Goal: Task Accomplishment & Management: Complete application form

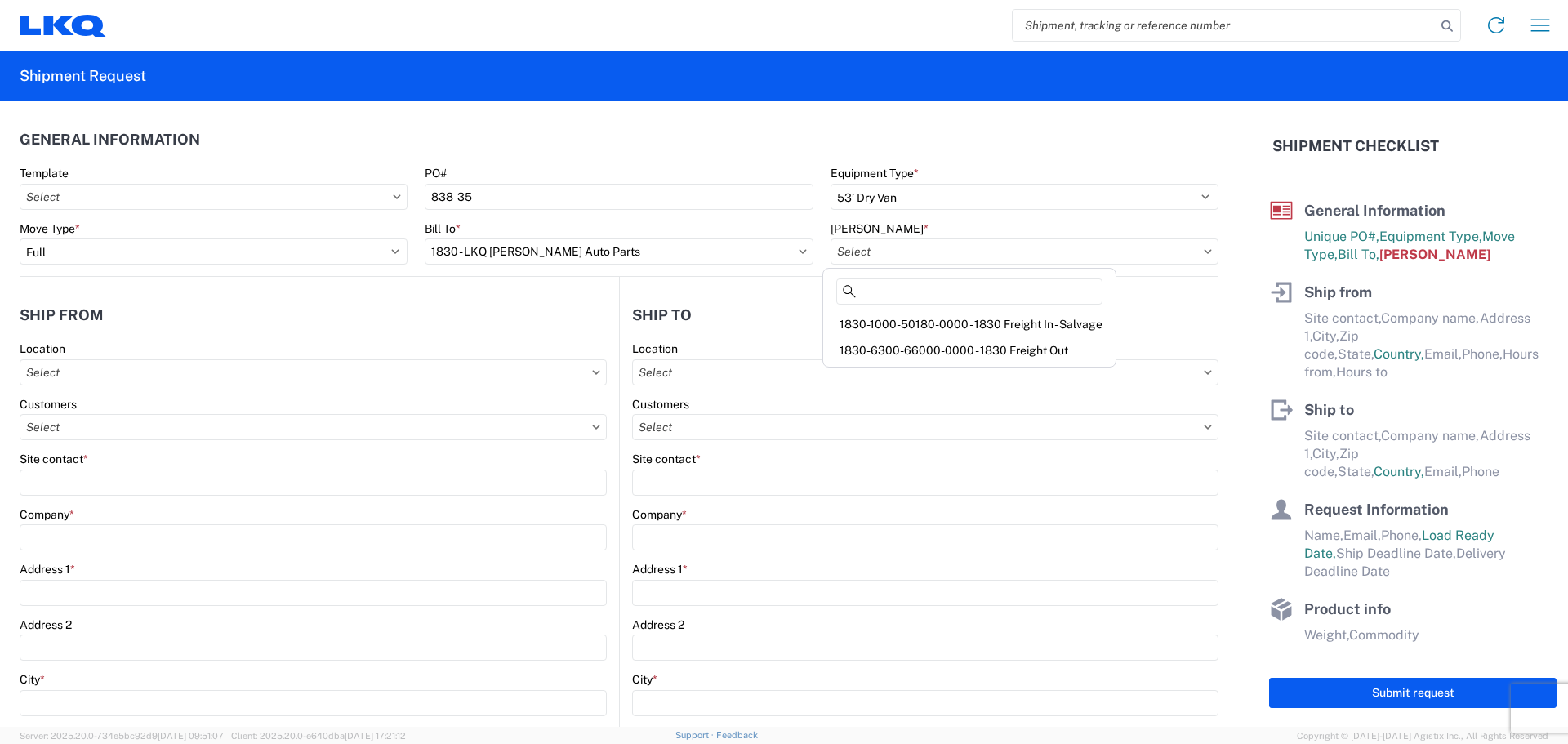
select select "STDV"
select select "FULL"
select select "US"
select select "LBS"
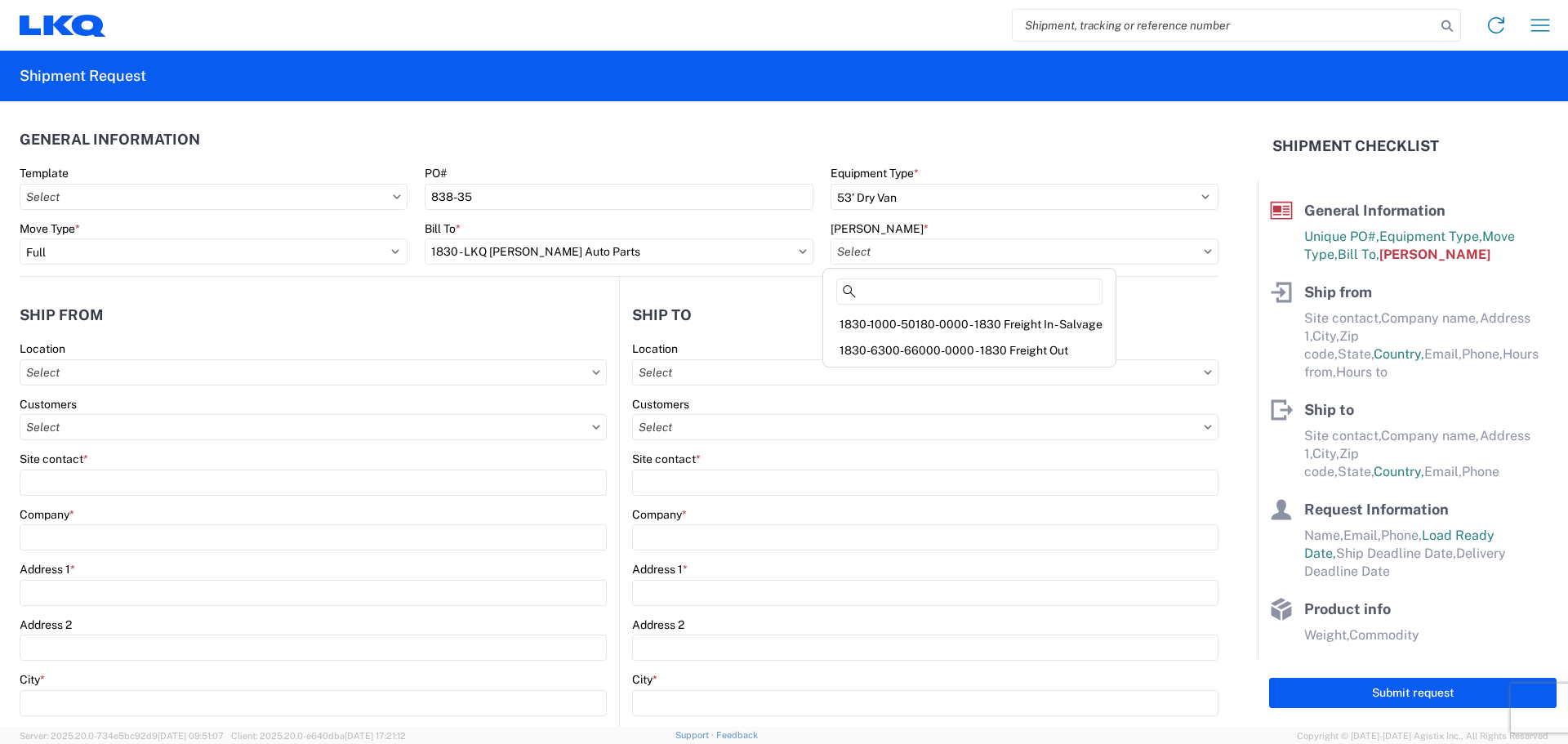
select select "IN"
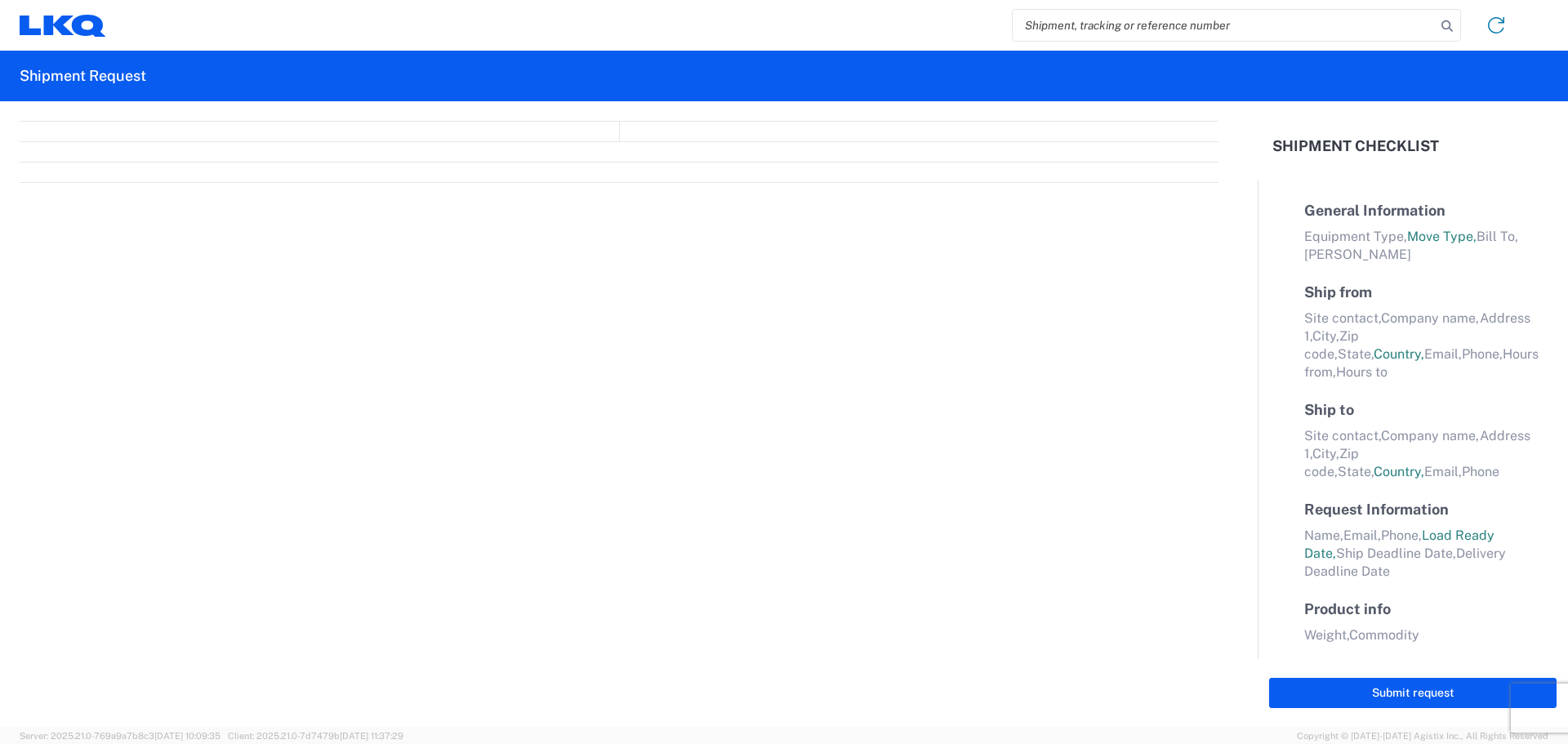
select select "FULL"
select select "LBS"
select select "IN"
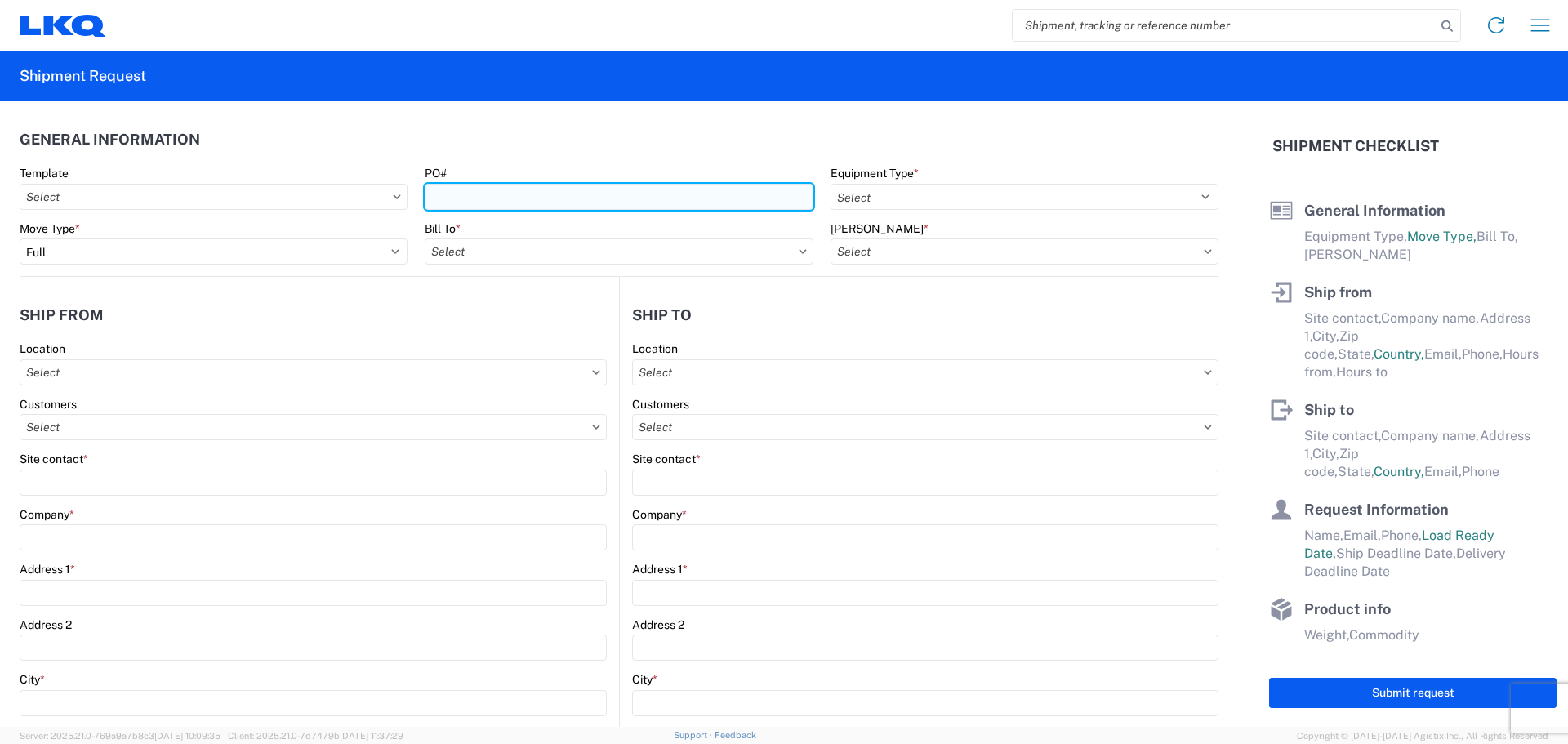
click at [462, 199] on input "PO#" at bounding box center [618, 197] width 388 height 26
type input "838-35"
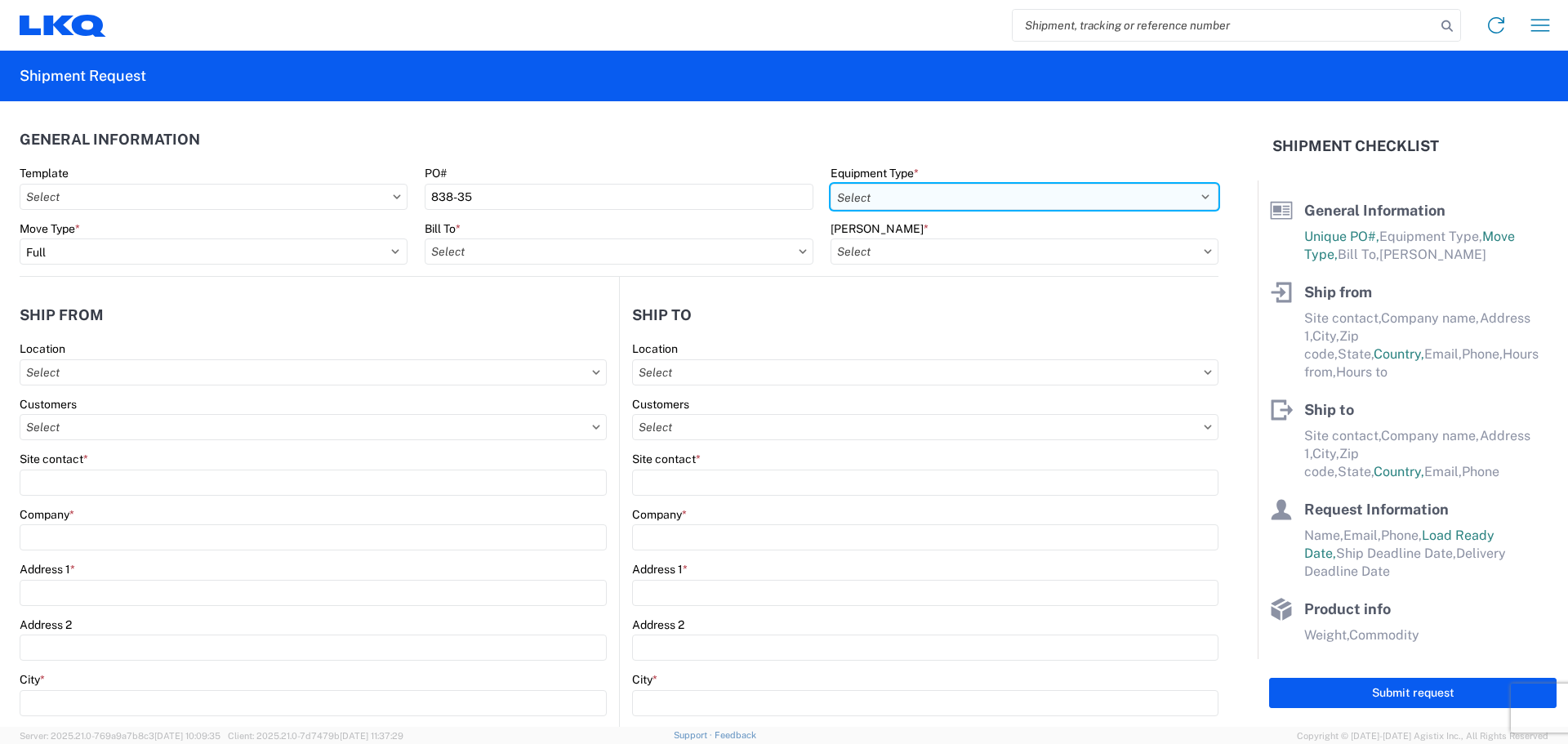
click at [945, 194] on select "Select 53’ Dry Van Flatbed Dropdeck (van) Lowboy (flatbed) Rail" at bounding box center [1024, 197] width 388 height 26
select select "STDV"
click at [830, 184] on select "Select 53’ Dry Van Flatbed Dropdeck (van) Lowboy (flatbed) Rail" at bounding box center [1024, 197] width 388 height 26
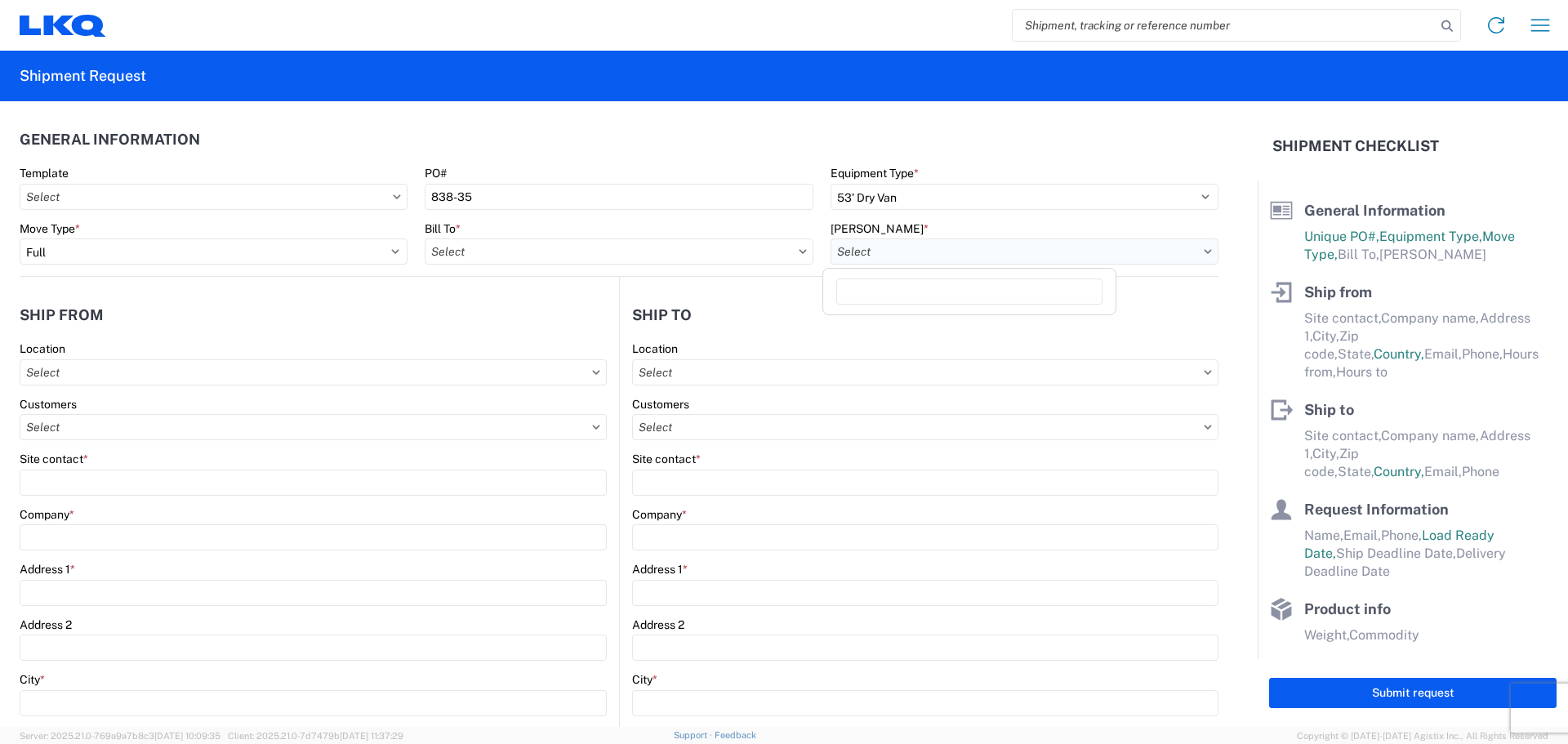
click at [855, 240] on input "text" at bounding box center [1024, 252] width 388 height 26
click at [500, 233] on div "Bill To *" at bounding box center [618, 228] width 388 height 15
click at [497, 238] on div "Bill To *" at bounding box center [618, 242] width 388 height 44
click at [498, 244] on input "text" at bounding box center [618, 252] width 388 height 26
type input "1830"
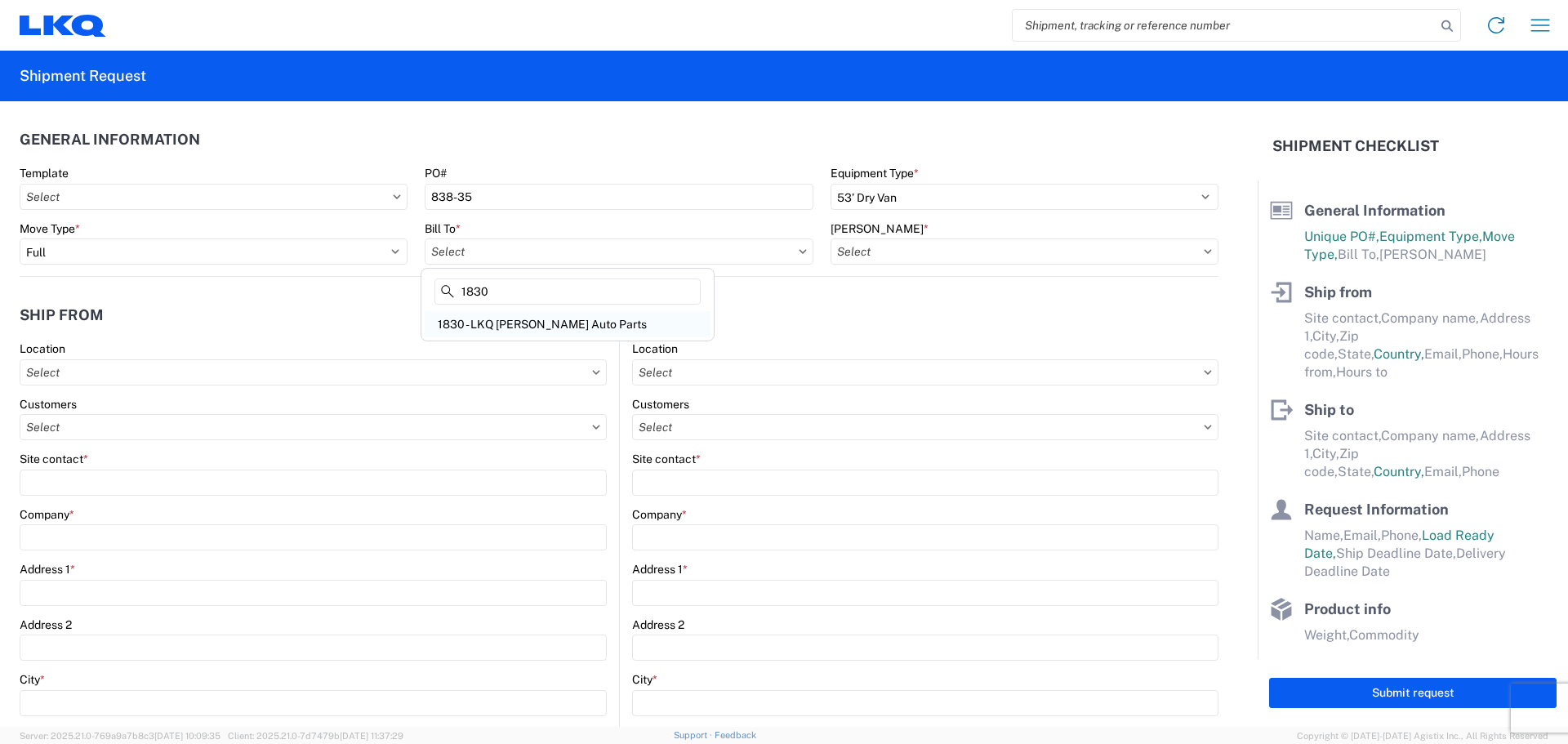
click at [474, 319] on div "1830 - LKQ [PERSON_NAME] Auto Parts" at bounding box center [567, 324] width 286 height 26
type input "1830 - LKQ [PERSON_NAME] Auto Parts"
click at [866, 255] on input "text" at bounding box center [1024, 252] width 388 height 26
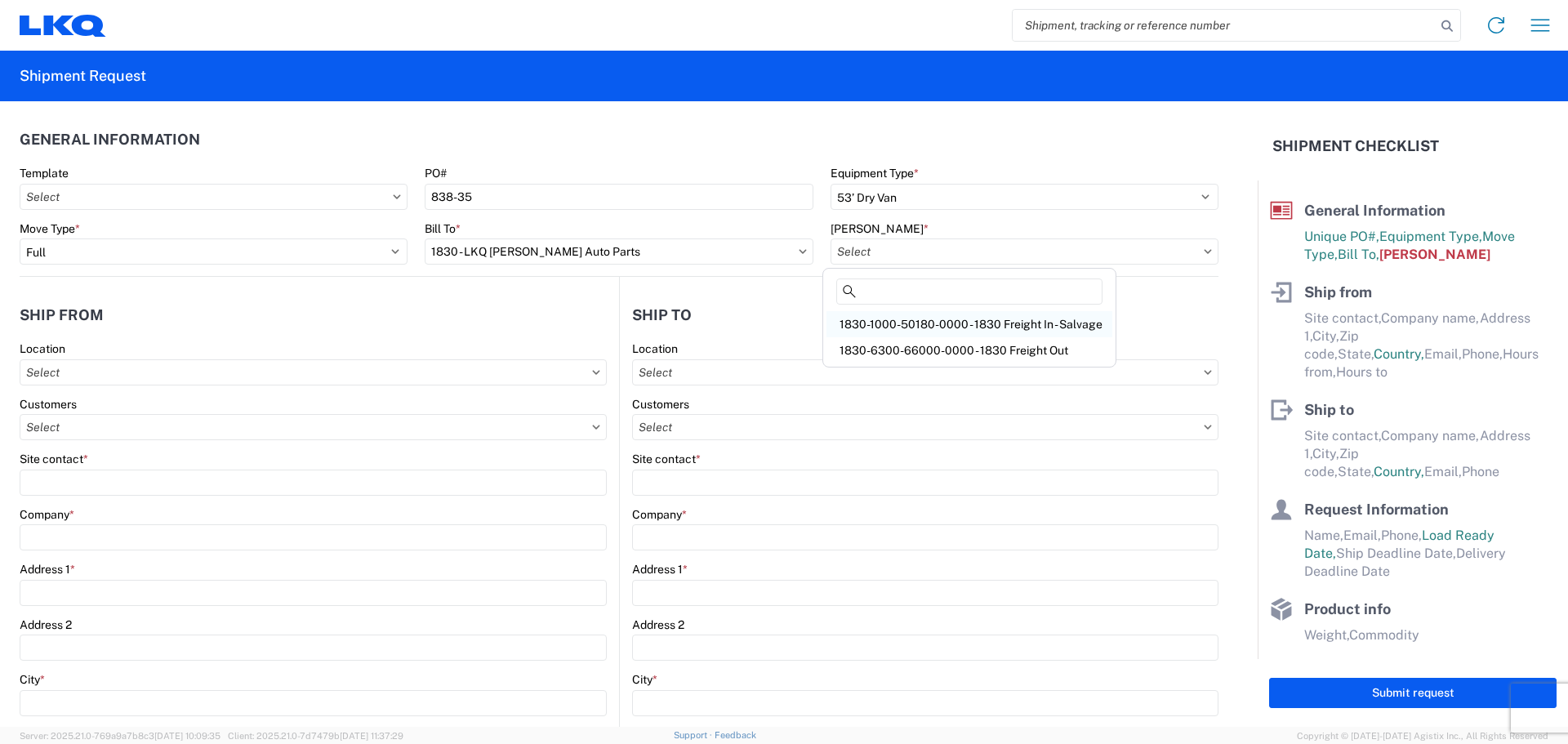
click at [934, 327] on div "1830-1000-50180-0000 - 1830 Freight In - Salvage" at bounding box center [969, 324] width 286 height 26
type input "1830-1000-50180-0000 - 1830 Freight In - Salvage"
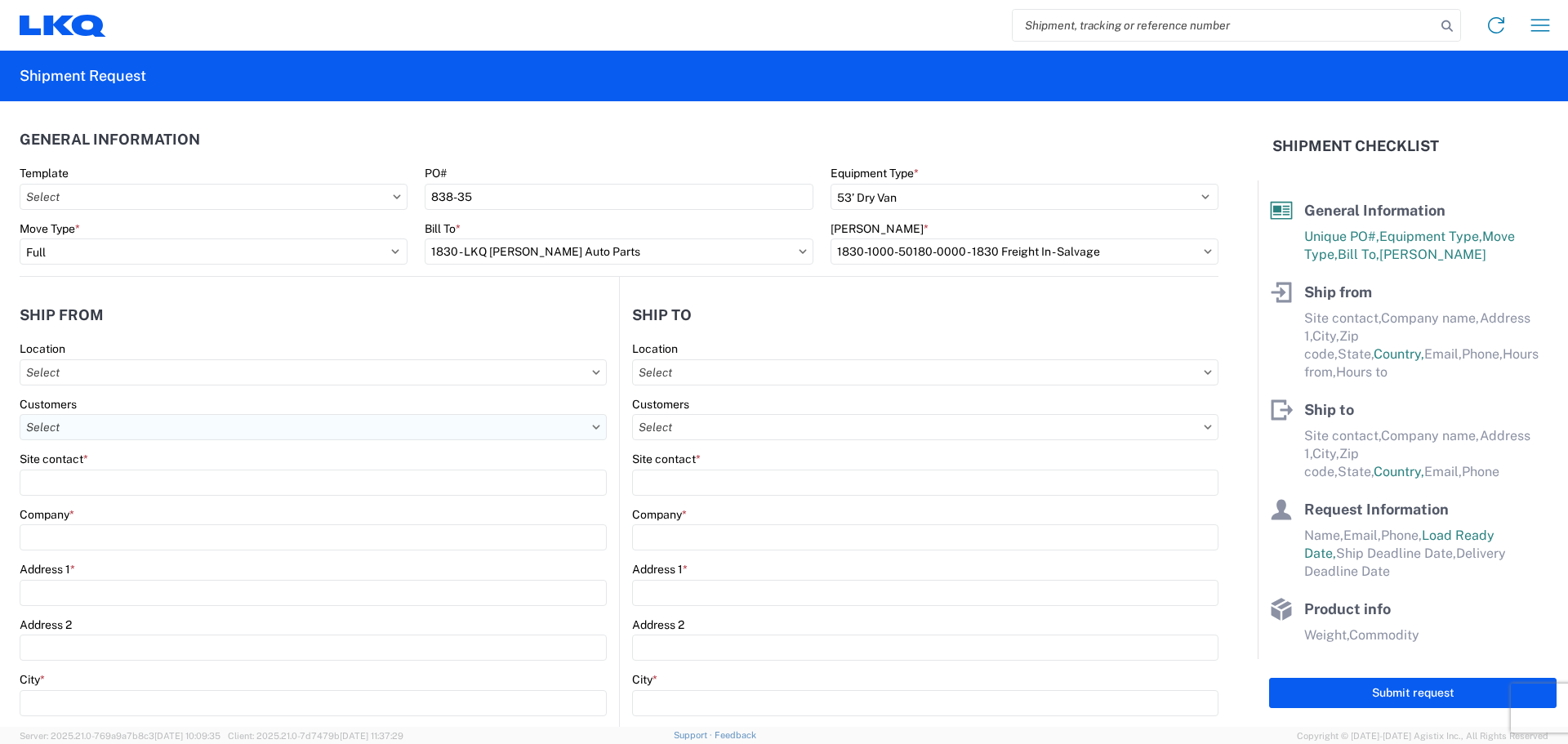
click at [117, 431] on input "text" at bounding box center [313, 427] width 587 height 26
click at [288, 387] on agx-form-control-wrapper-v2 "Location" at bounding box center [313, 368] width 587 height 55
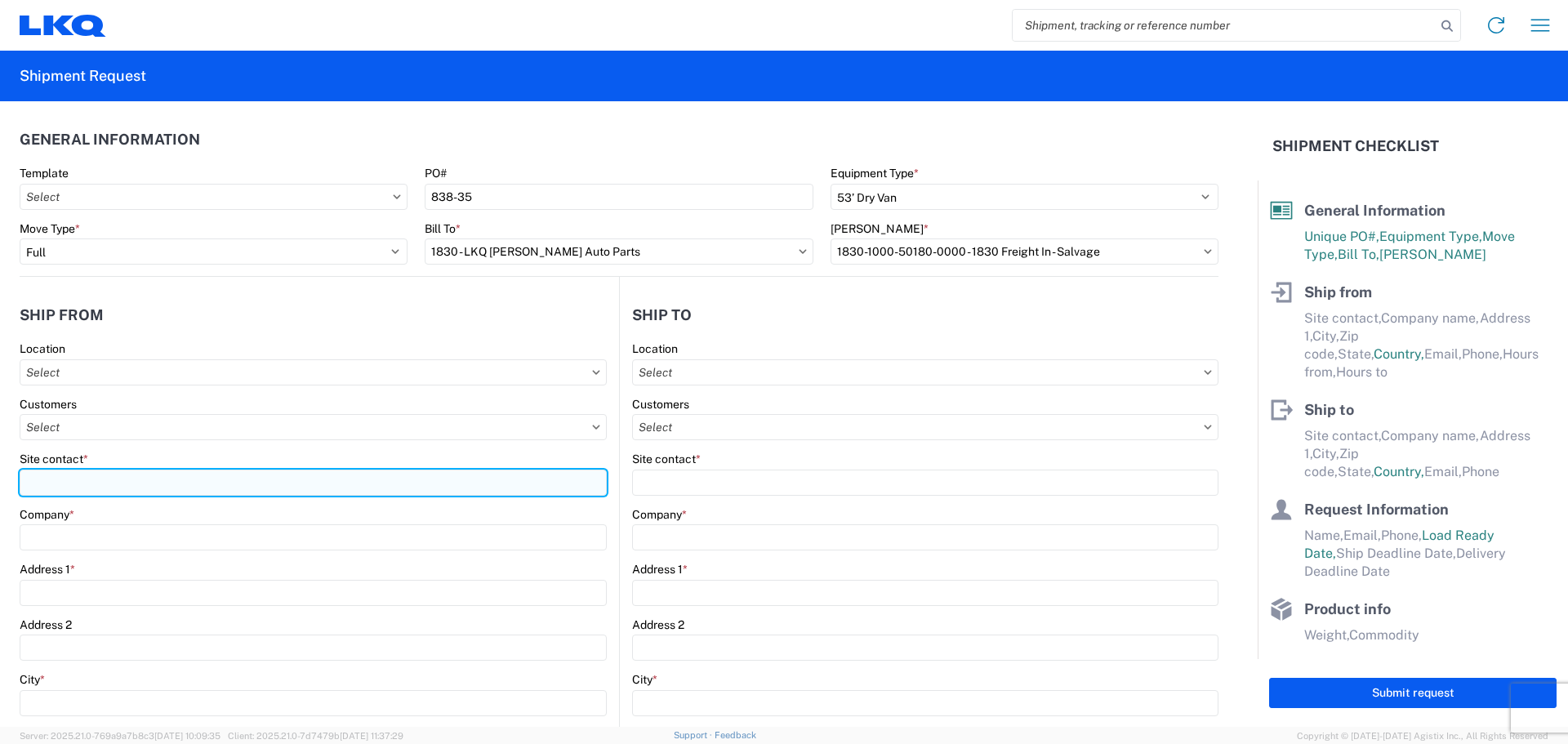
click at [119, 475] on input "Site contact *" at bounding box center [313, 482] width 587 height 26
type input "Don Menger"
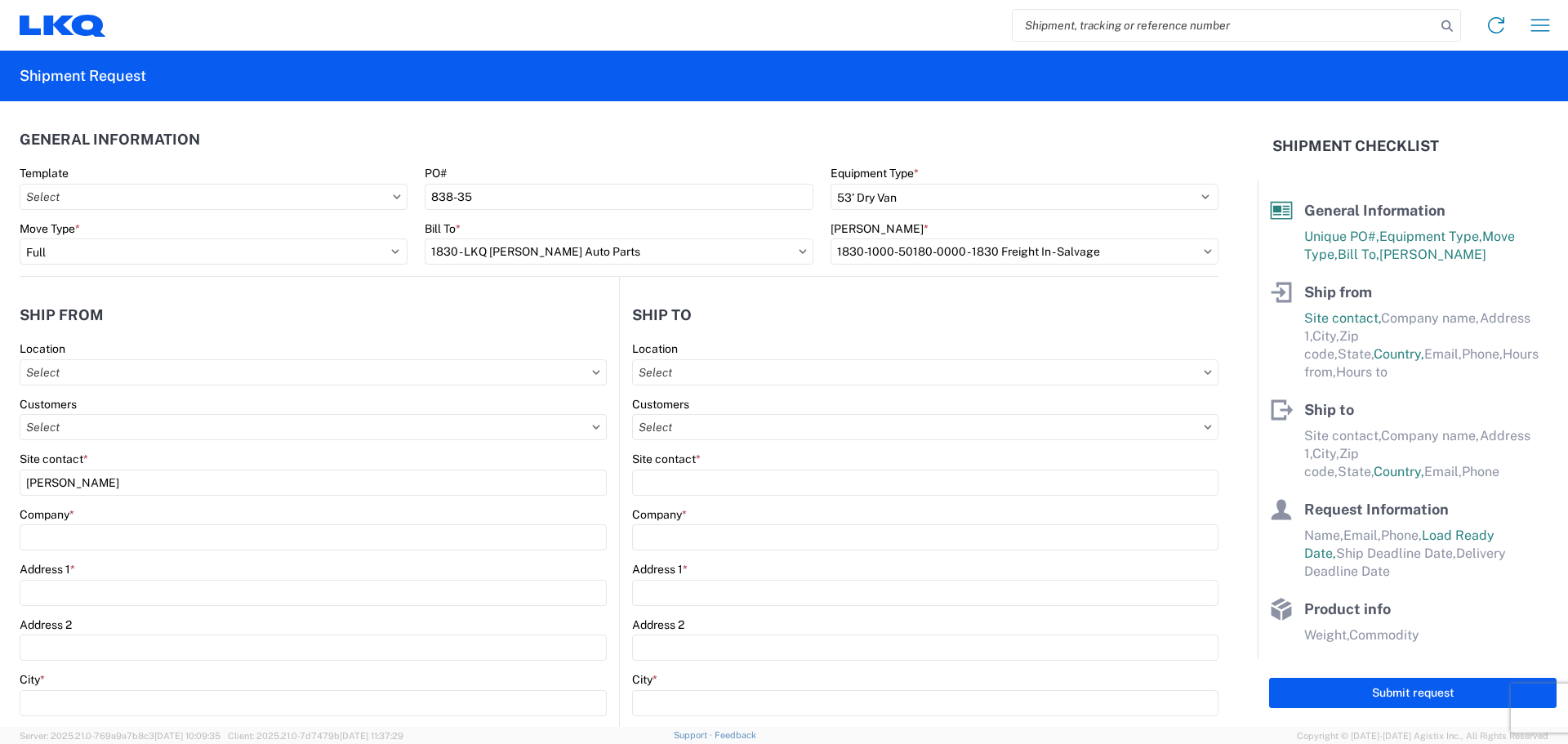
click at [101, 523] on div "Company *" at bounding box center [313, 529] width 587 height 44
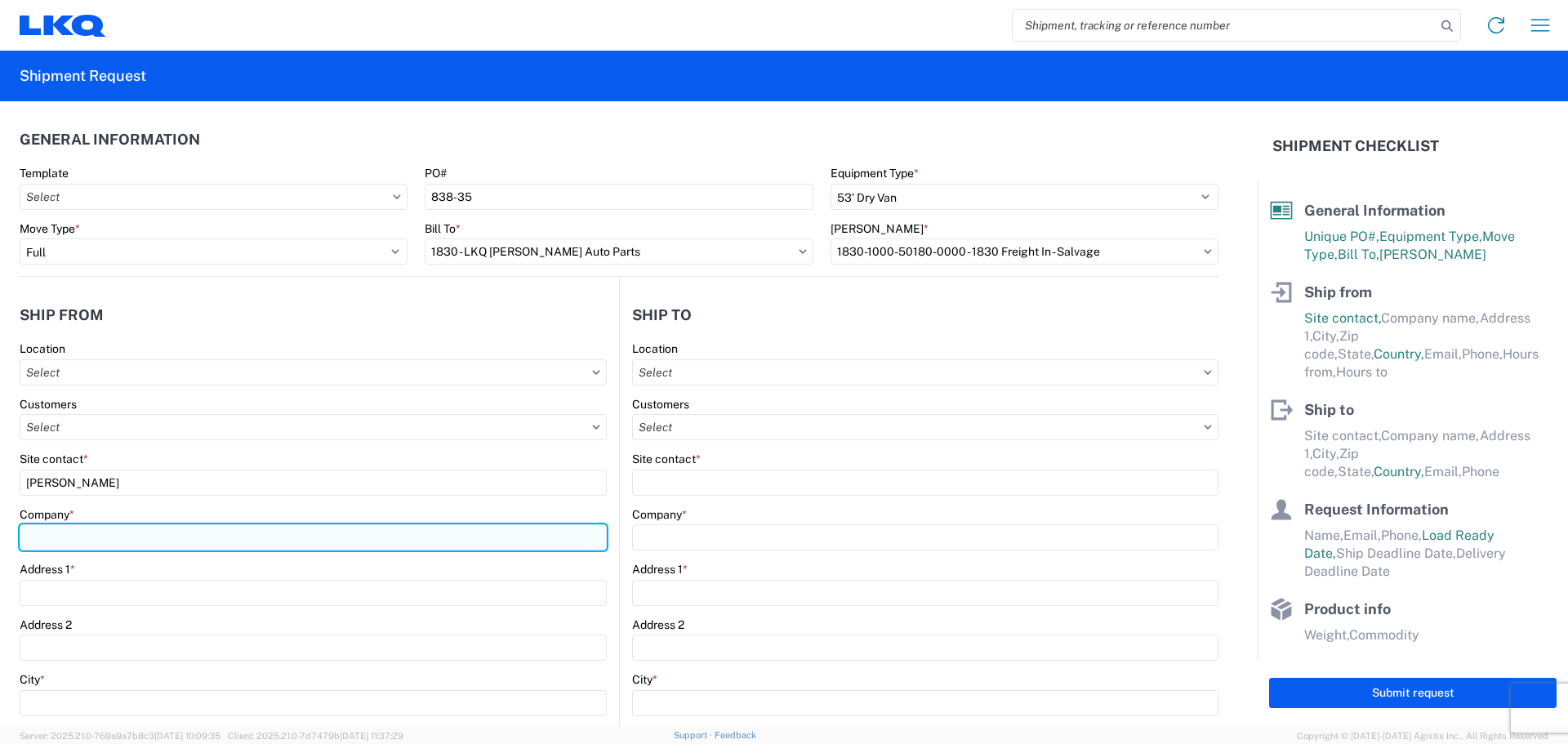
click at [93, 544] on input "Company *" at bounding box center [313, 537] width 587 height 26
click at [260, 528] on input "LKQ Corporation" at bounding box center [313, 537] width 587 height 26
type input "LKQ Corporation"
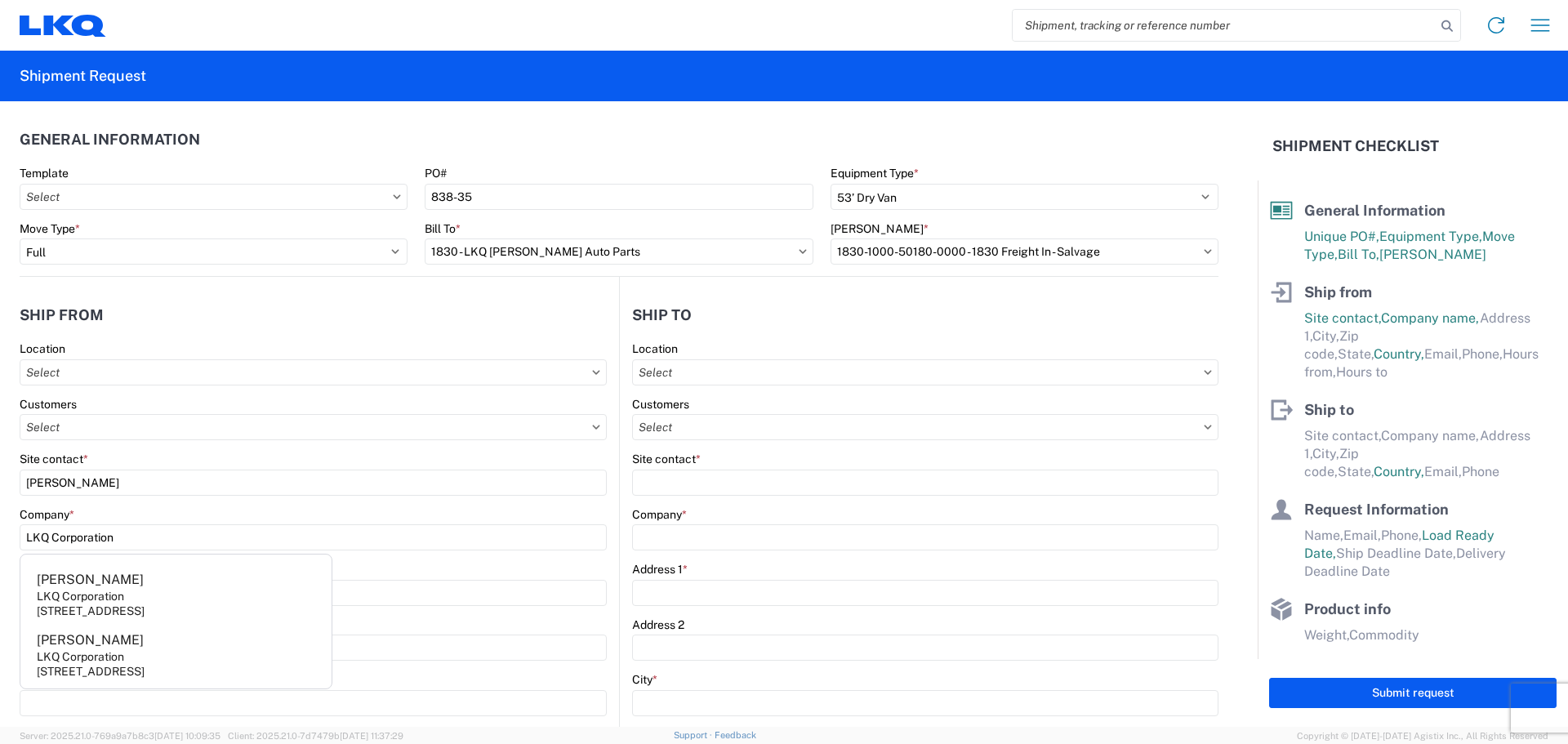
click at [126, 516] on div "Company *" at bounding box center [313, 515] width 587 height 15
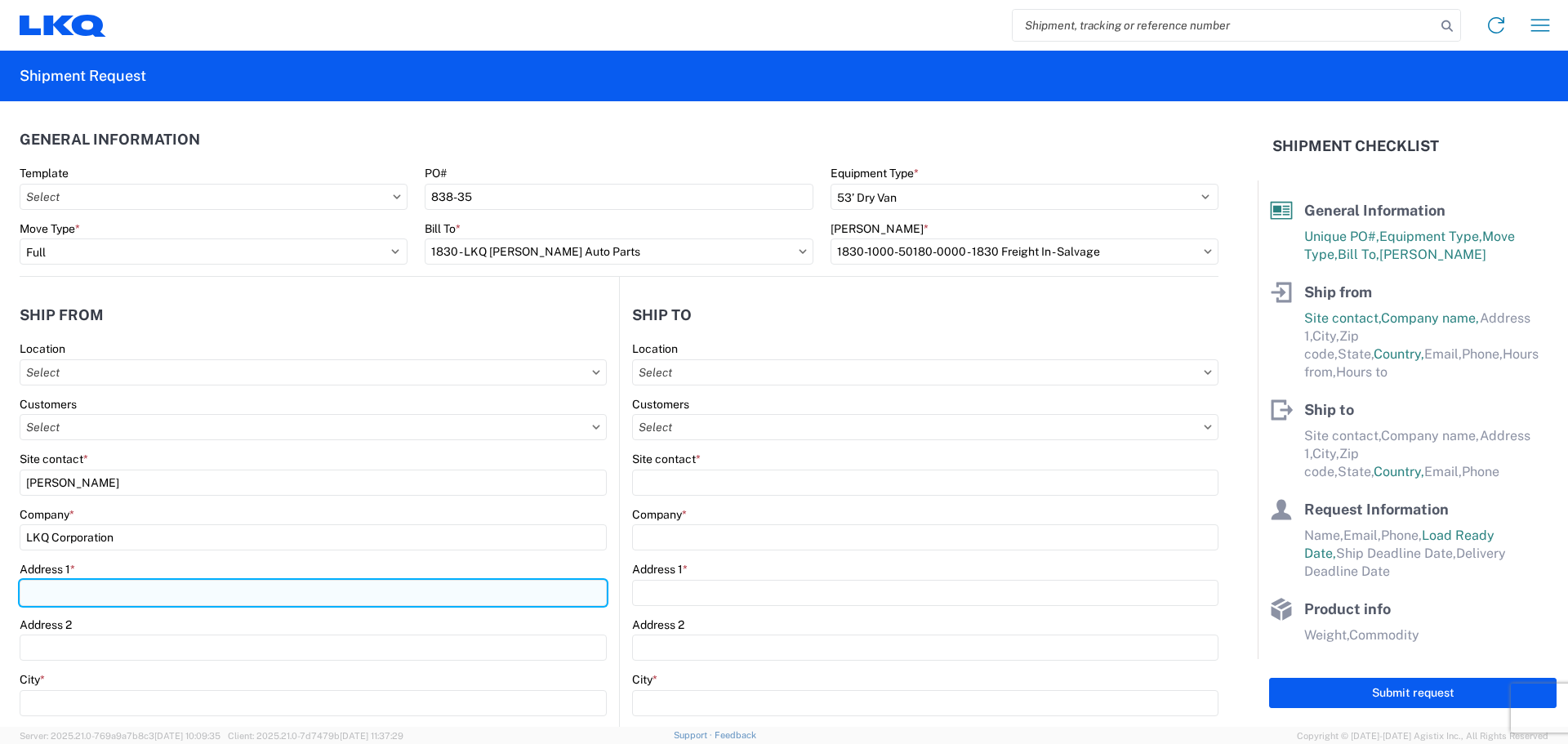
click at [60, 605] on input "Address 1 *" at bounding box center [313, 593] width 587 height 26
type input "19510 SE Sunnyside Road"
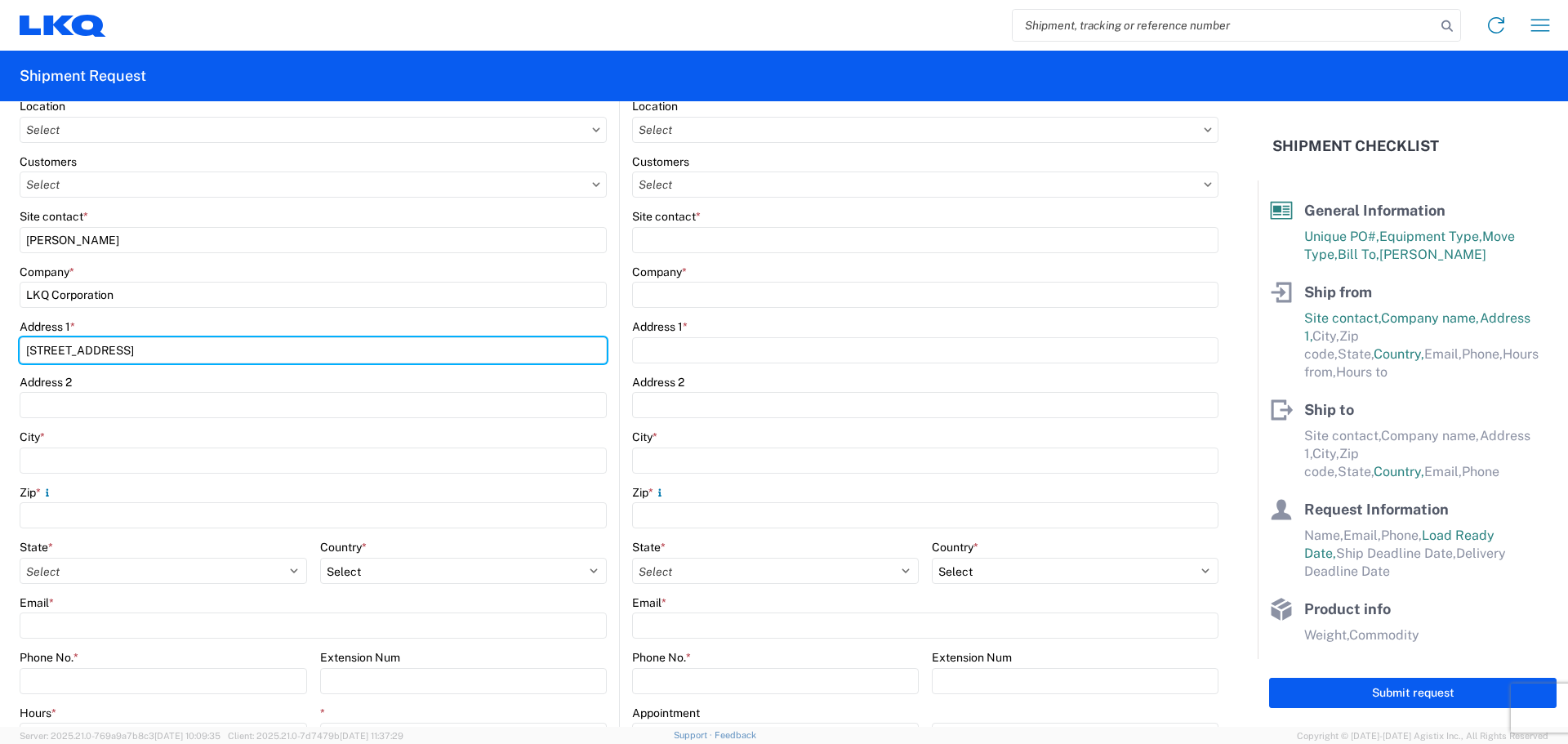
scroll to position [245, 0]
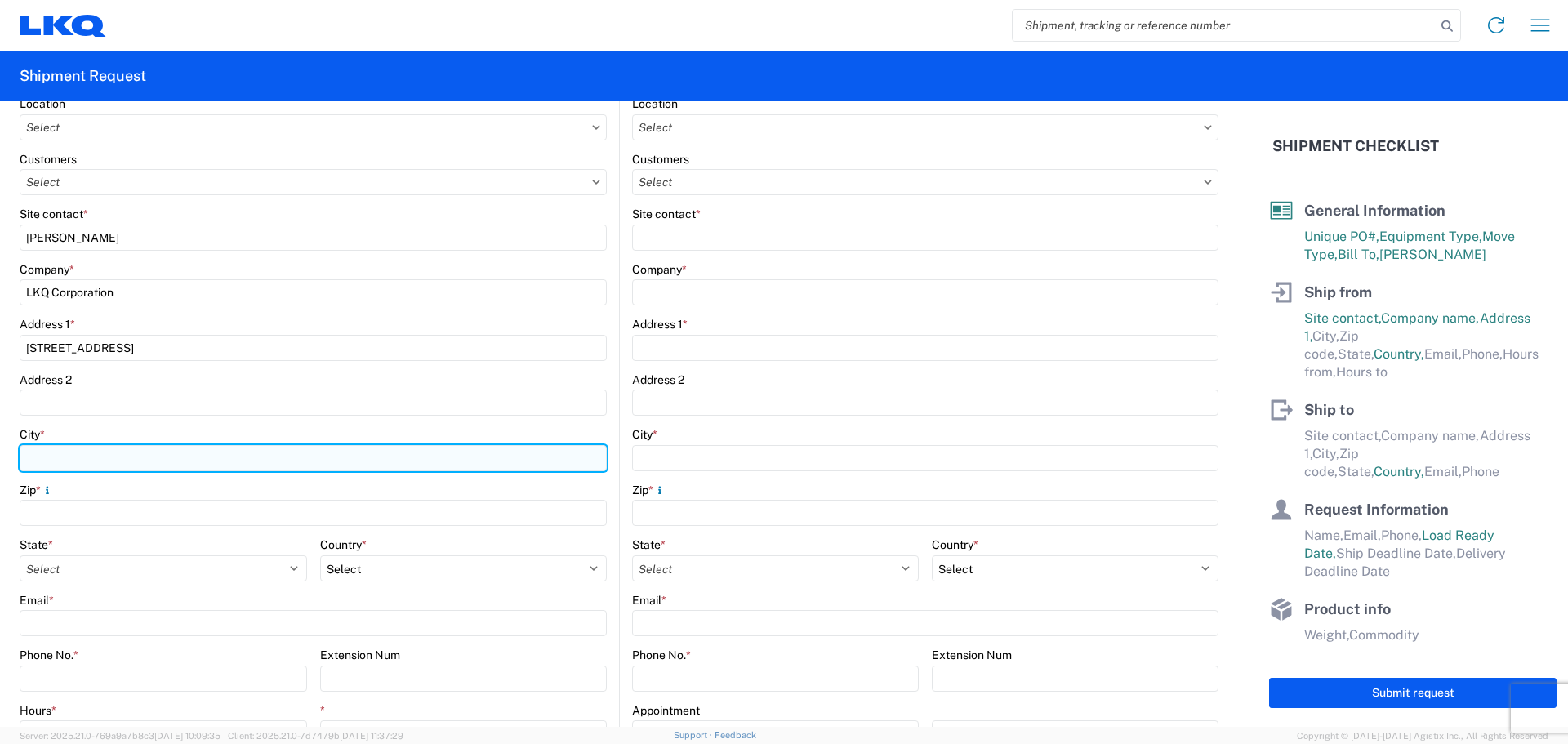
click at [71, 457] on input "City *" at bounding box center [313, 458] width 587 height 26
click at [68, 463] on input "City *" at bounding box center [313, 458] width 587 height 26
type input "Damascus"
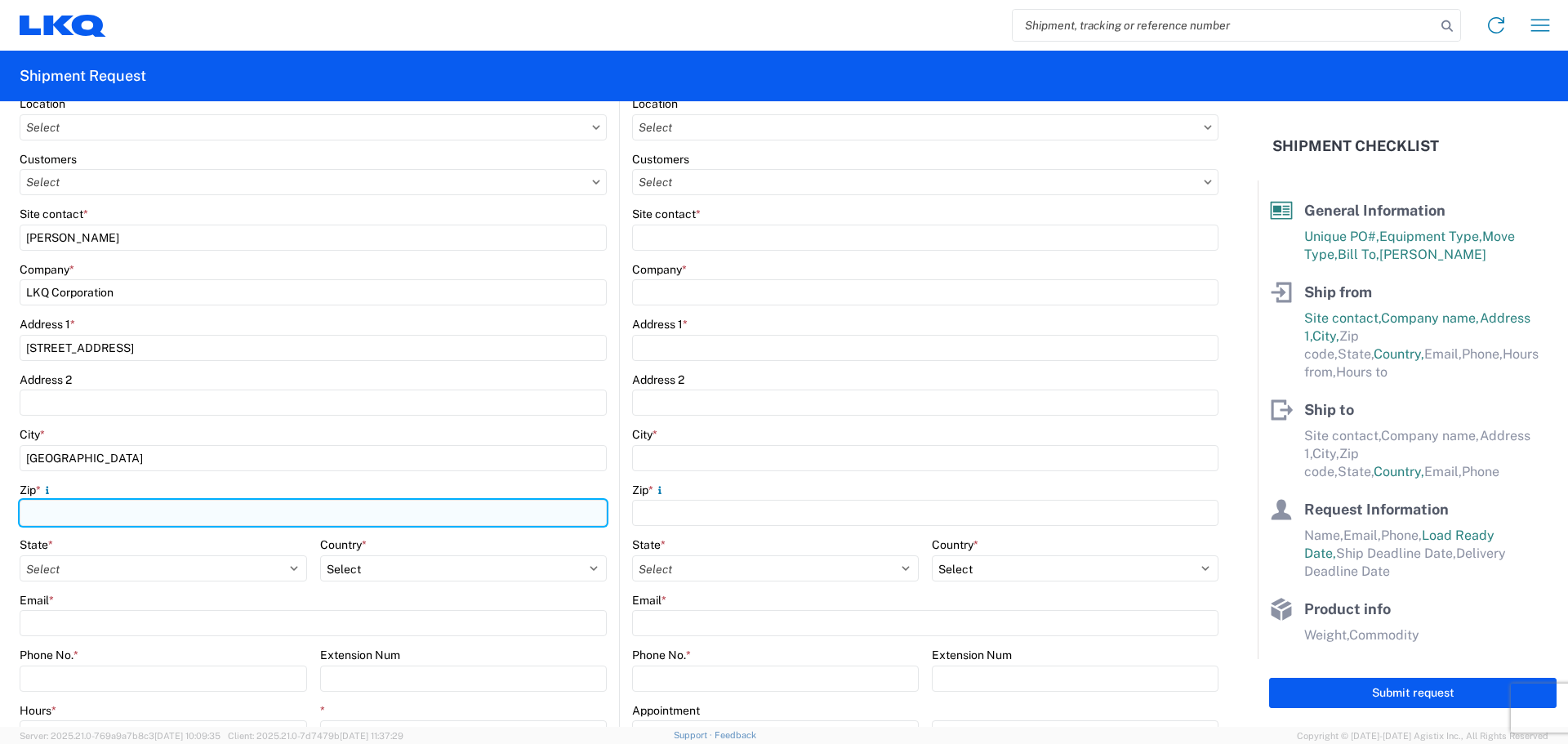
click at [130, 521] on input "Zip *" at bounding box center [313, 513] width 587 height 26
type input "97089"
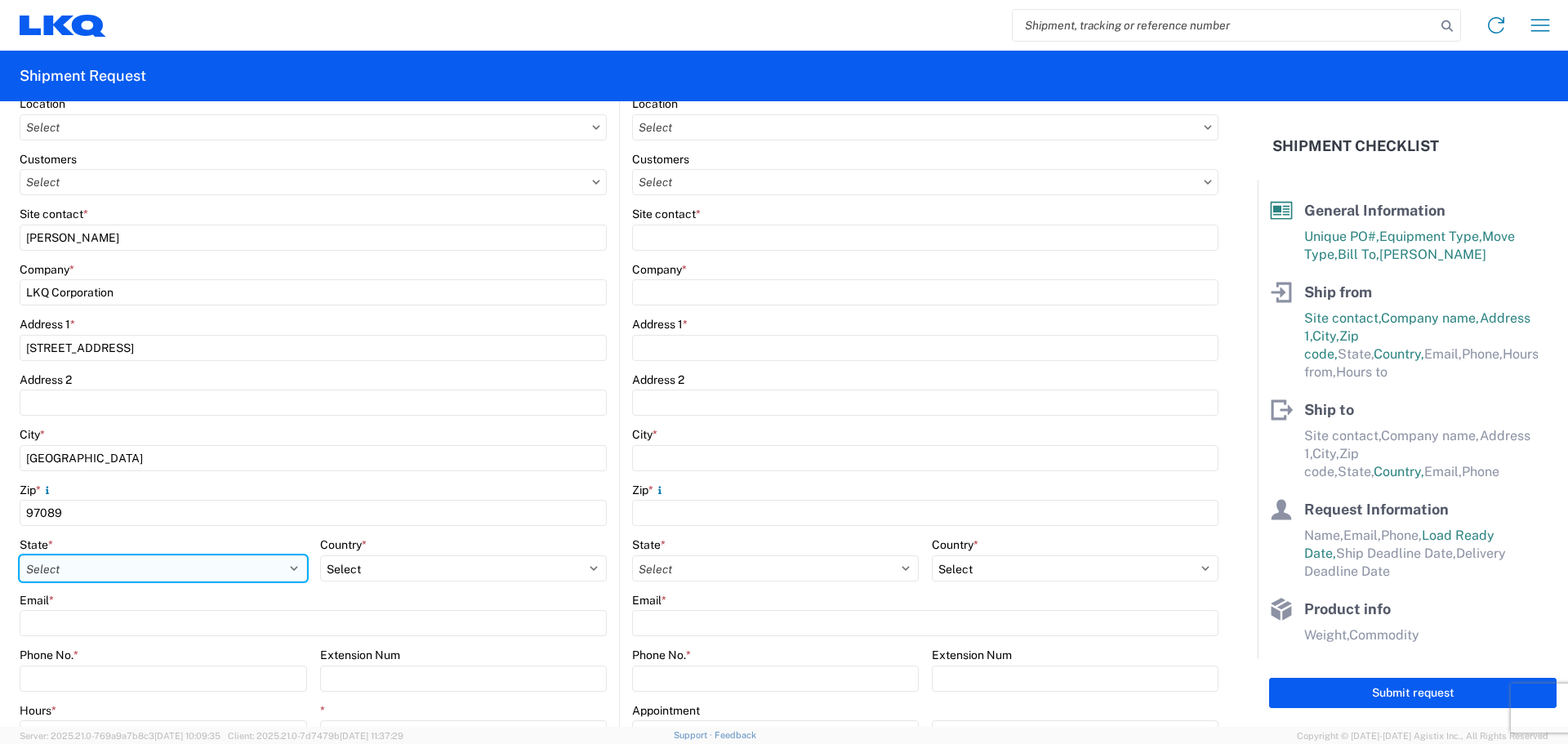
click at [111, 568] on select "Select Alabama Alaska Arizona Arkansas Armed Forces Americas Armed Forces Europ…" at bounding box center [163, 569] width 287 height 26
select select "OR"
click at [20, 555] on select "Select Alabama Alaska Arizona Arkansas Armed Forces Americas Armed Forces Europ…" at bounding box center [163, 569] width 287 height 26
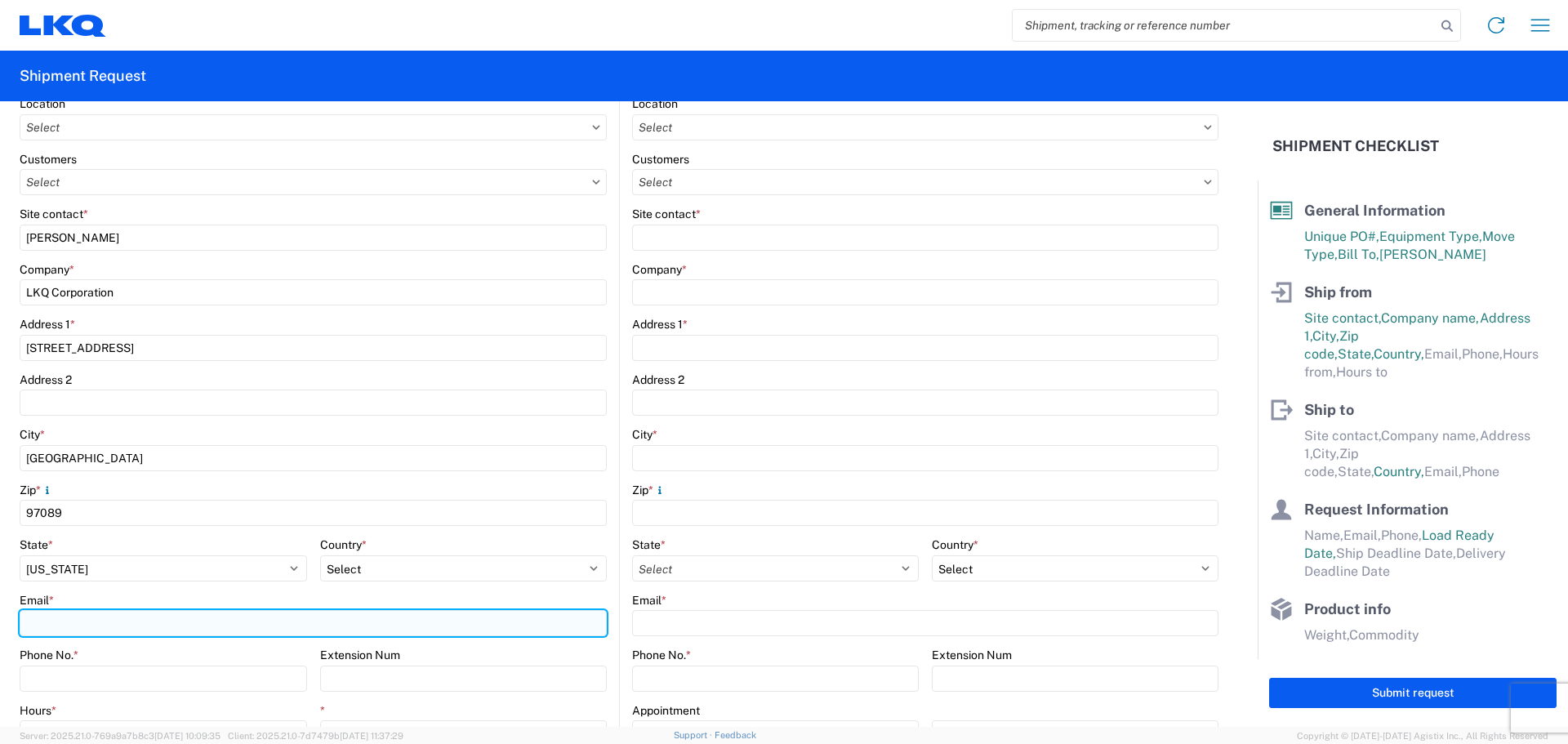
click at [68, 622] on input "Email *" at bounding box center [313, 623] width 587 height 26
type input "dmenger@lkqcorp.com"
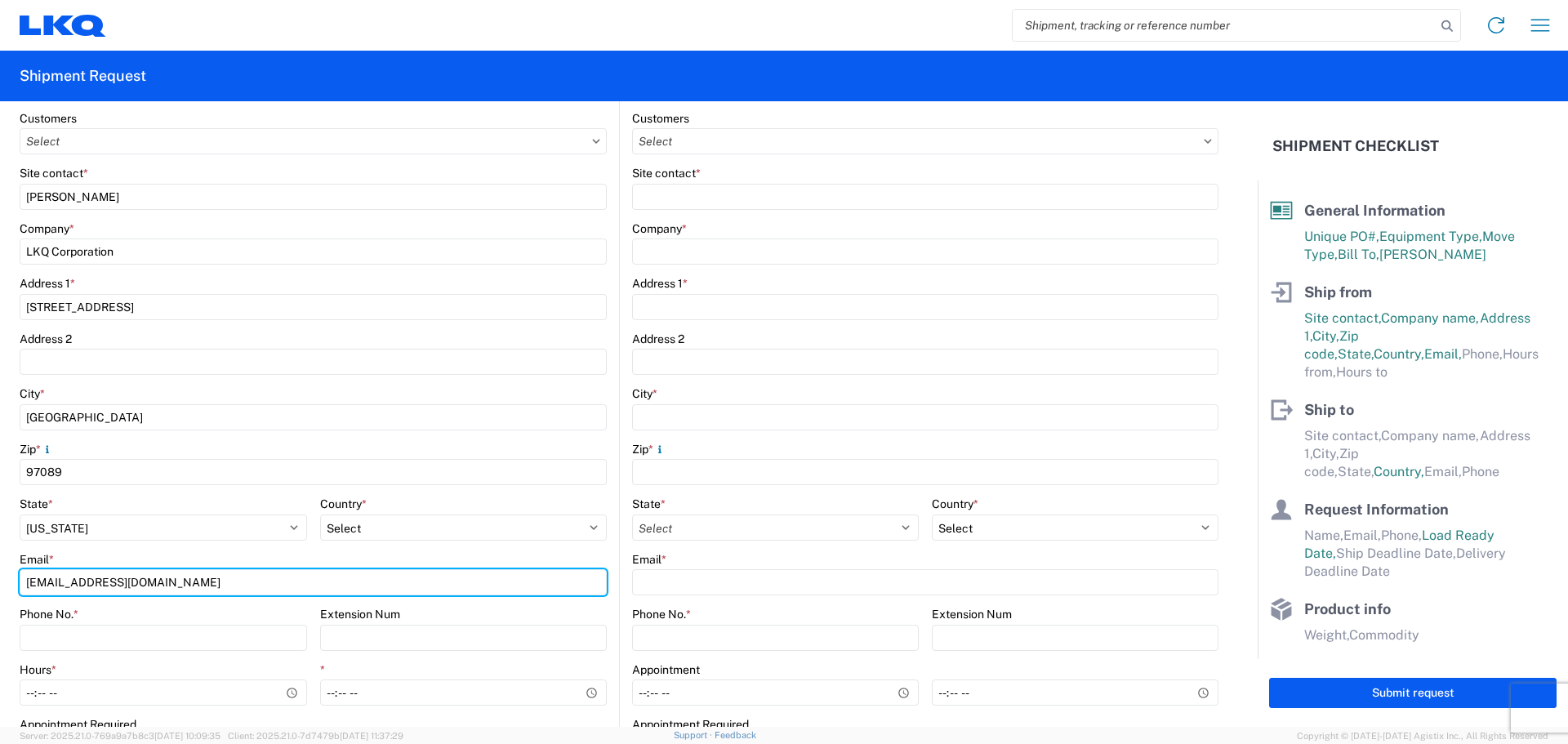
scroll to position [408, 0]
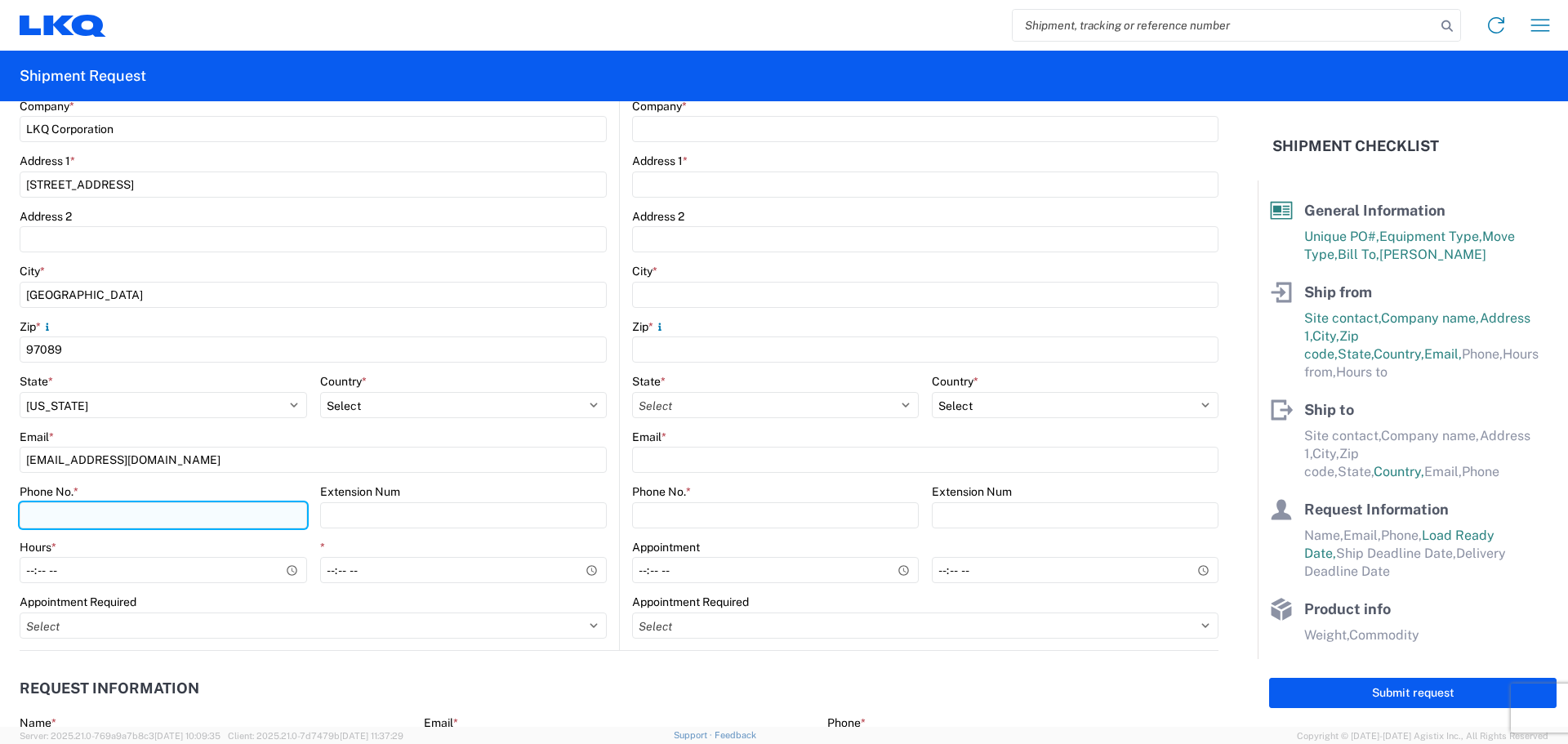
click at [75, 511] on input "Phone No. *" at bounding box center [163, 516] width 287 height 26
type input "3604483162"
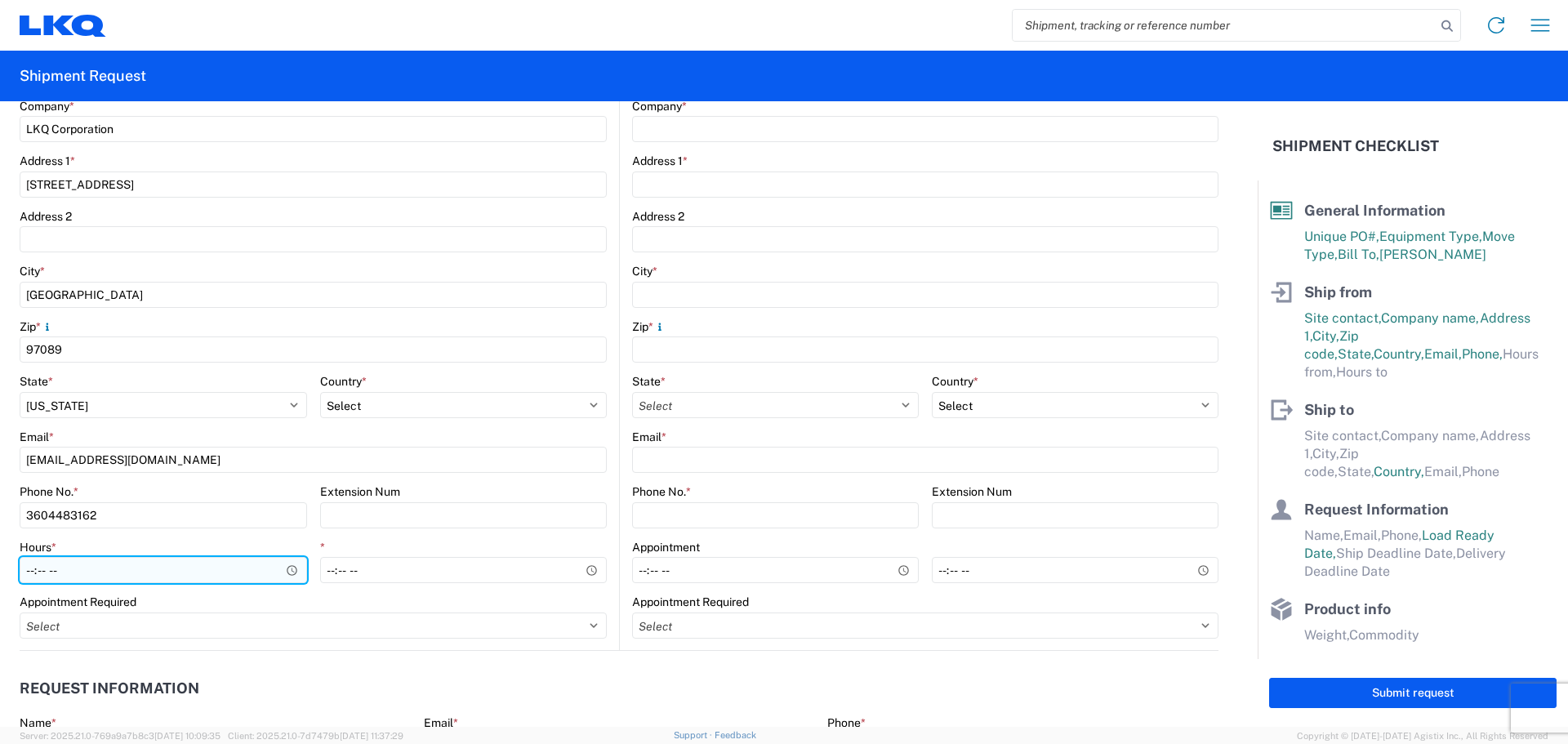
click at [101, 573] on input "Hours *" at bounding box center [163, 570] width 287 height 26
click at [294, 570] on input "Hours *" at bounding box center [163, 570] width 287 height 26
type input "08:00"
click at [236, 486] on div "Phone No. *" at bounding box center [163, 492] width 287 height 15
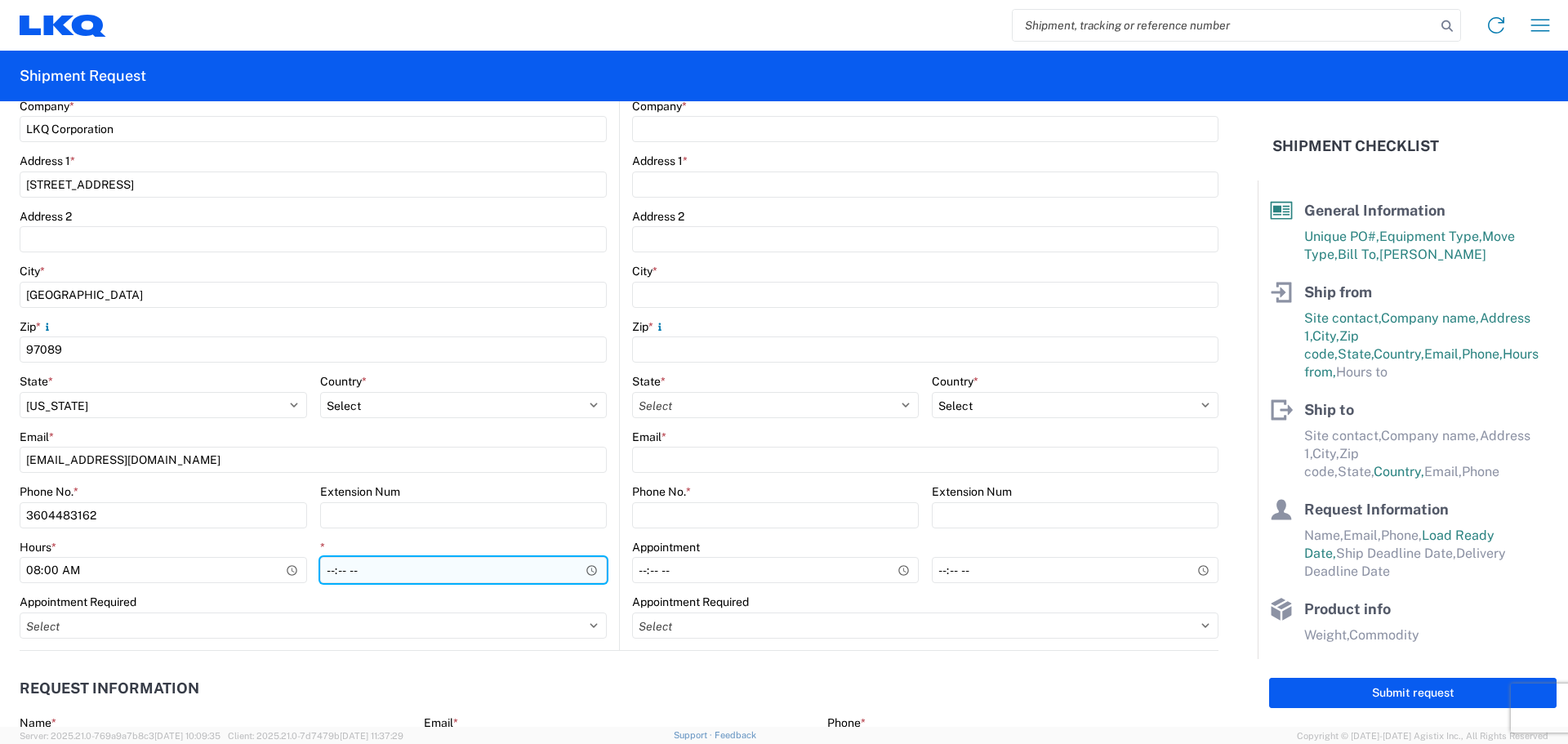
click at [363, 565] on input "*" at bounding box center [464, 570] width 287 height 26
click at [591, 564] on input "*" at bounding box center [464, 570] width 287 height 26
type input "13:00"
click at [497, 367] on agx-form-control-wrapper-v2 "Zip * 97089" at bounding box center [313, 347] width 587 height 55
click at [85, 640] on agx-form-control-wrapper-v2 "Appointment Required Select Appt Required Appt Not Required Appt - First availa…" at bounding box center [313, 622] width 587 height 55
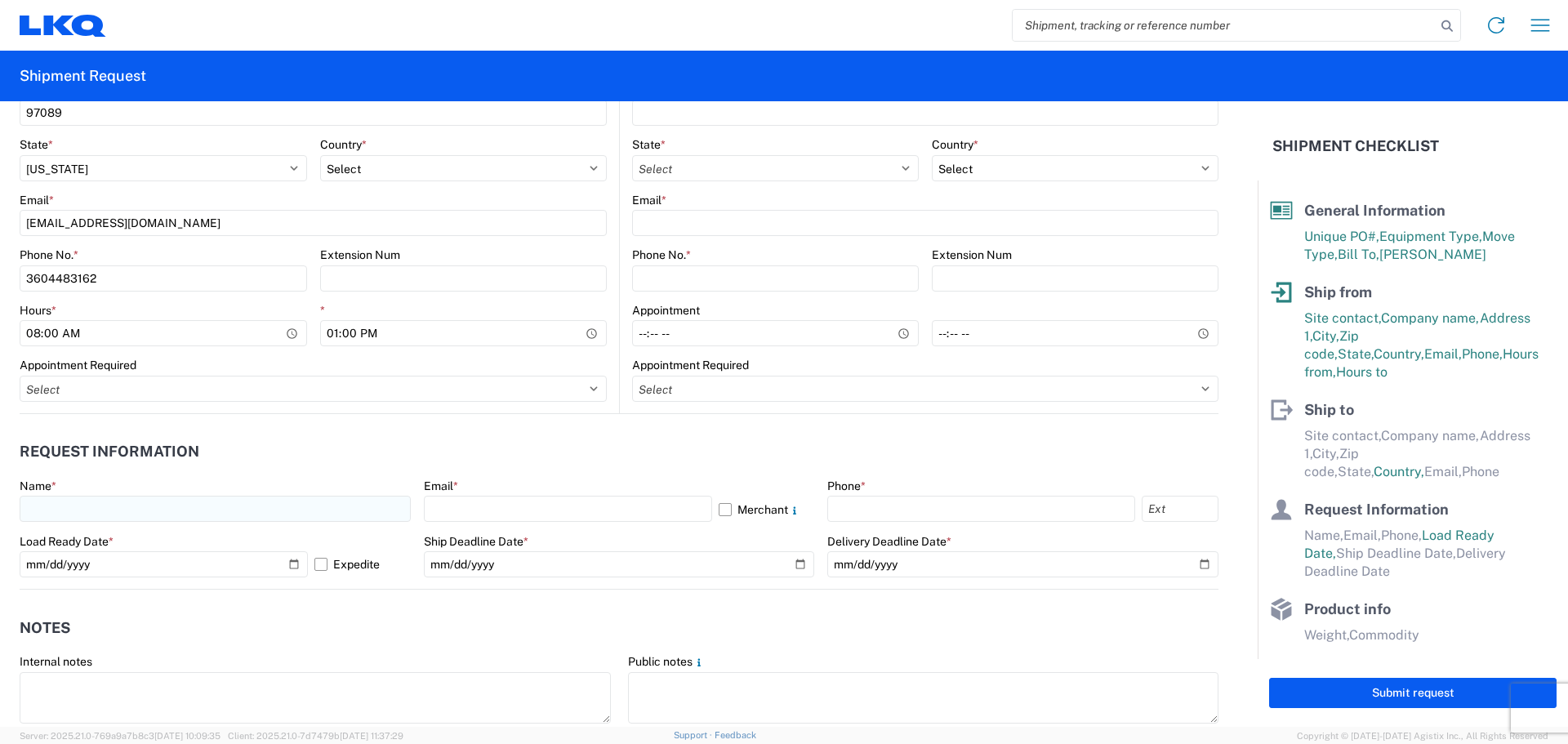
scroll to position [653, 0]
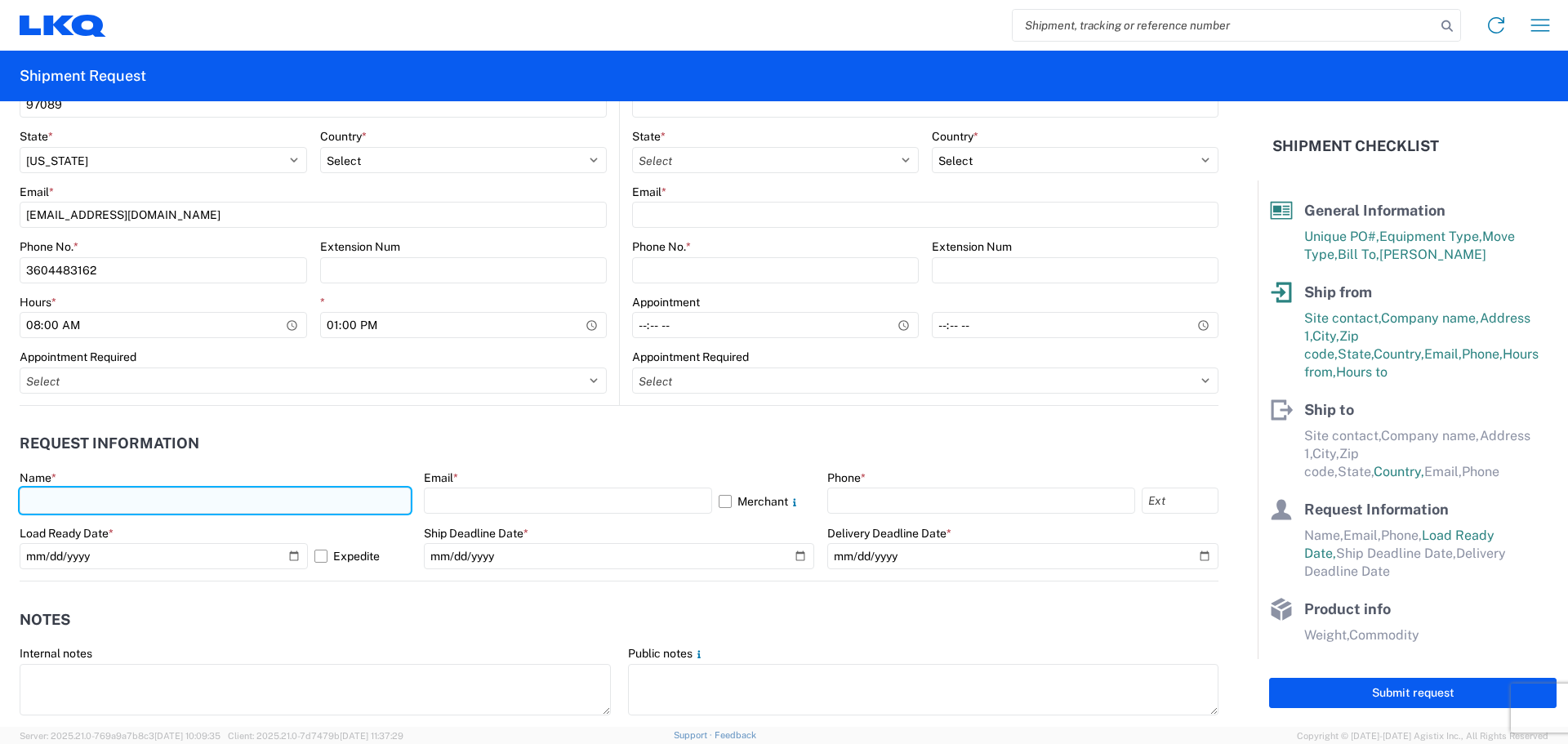
click at [111, 502] on input "text" at bounding box center [215, 501] width 392 height 26
type input "Cameron Down"
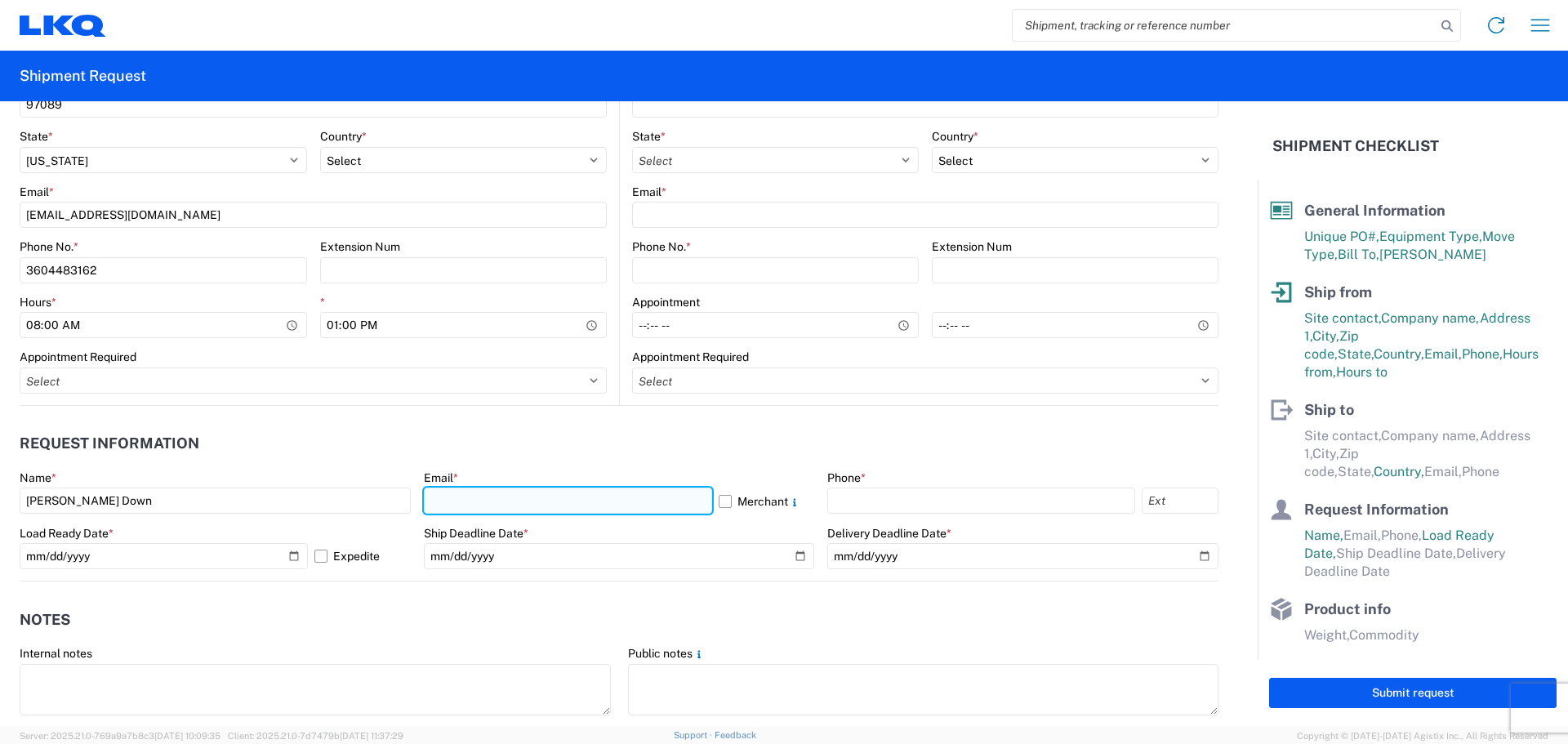
click at [470, 495] on input "text" at bounding box center [568, 501] width 288 height 26
type input "cedown@lkqcorp.com"
click at [884, 475] on div "Phone *" at bounding box center [1022, 478] width 392 height 15
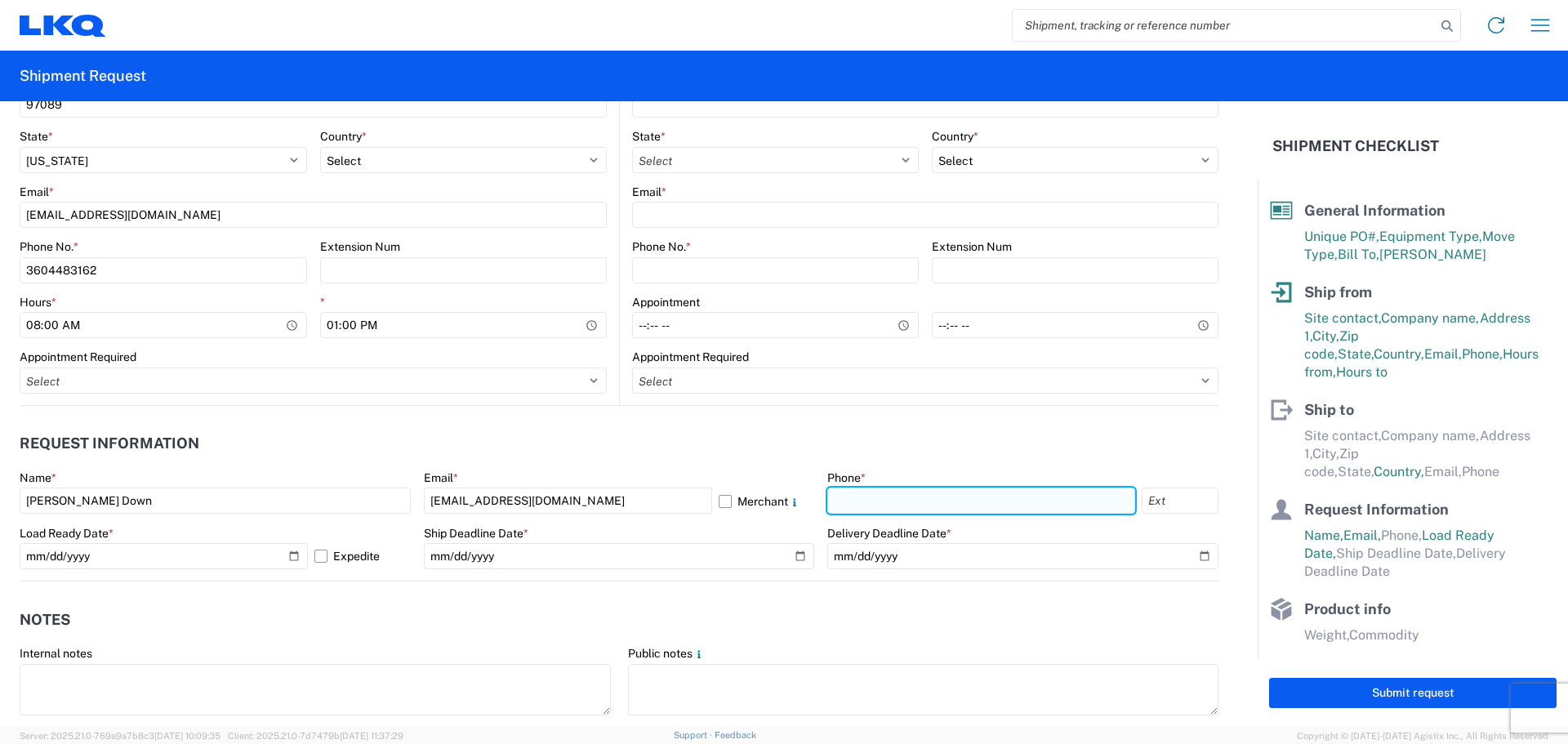
click at [884, 494] on input "text" at bounding box center [981, 501] width 308 height 26
click at [652, 448] on header "Request Information" at bounding box center [619, 444] width 1199 height 36
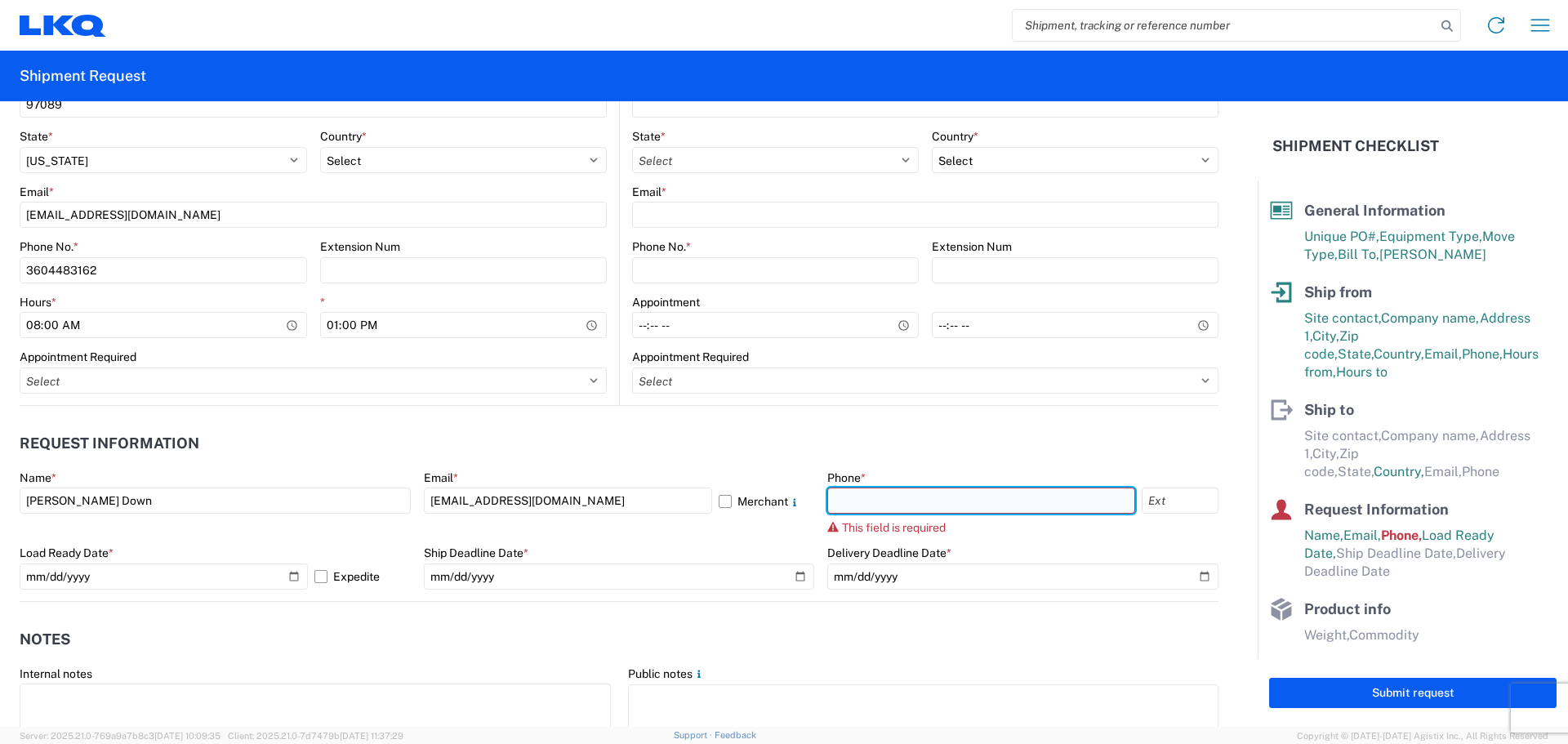
click at [902, 498] on input "text" at bounding box center [981, 501] width 308 height 26
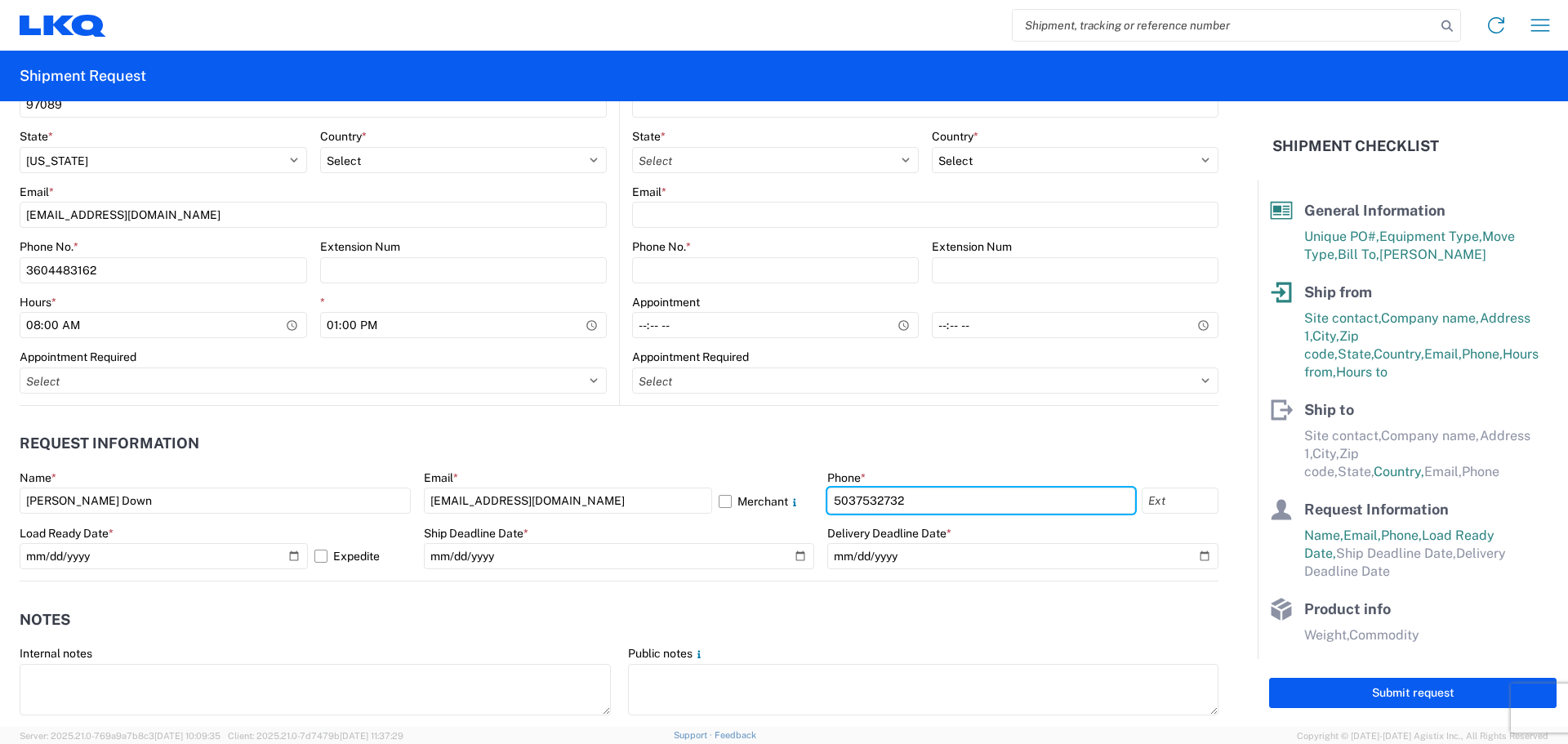
type input "5037532732"
click at [911, 454] on header "Request Information" at bounding box center [619, 444] width 1199 height 36
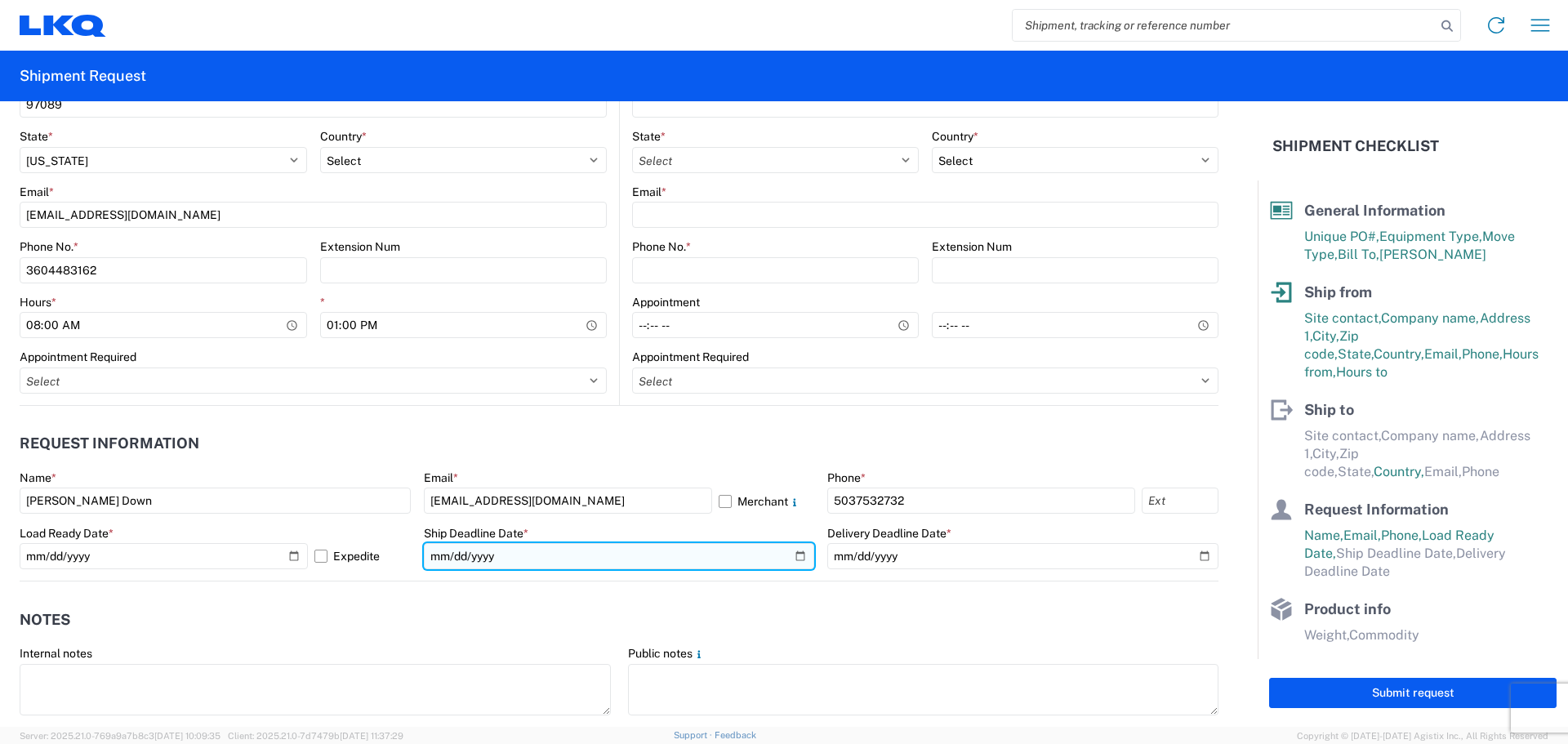
click at [518, 559] on input "date" at bounding box center [619, 556] width 392 height 26
click at [785, 556] on input "date" at bounding box center [619, 556] width 392 height 26
type input "2025-10-21"
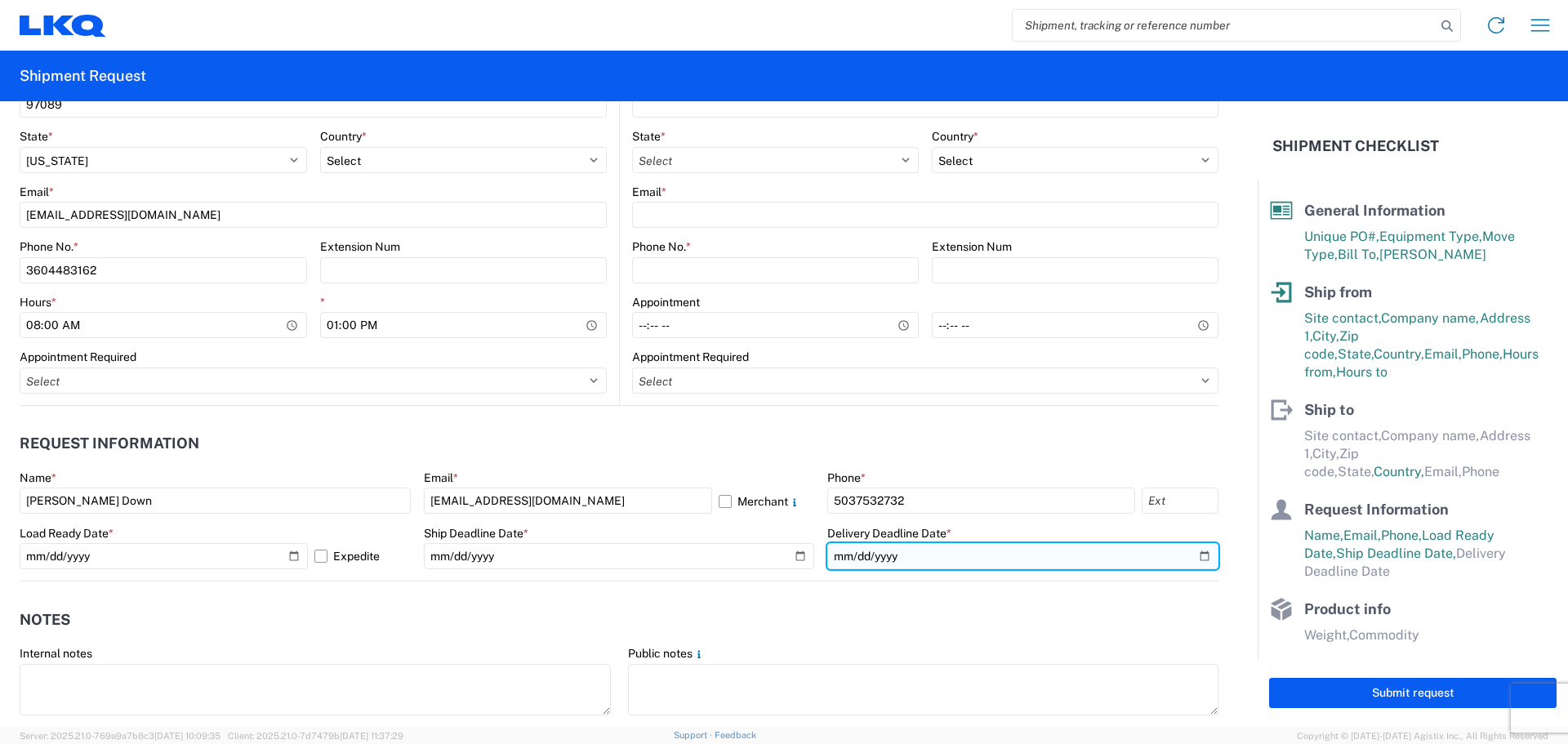
click at [1190, 554] on input "date" at bounding box center [1022, 556] width 392 height 26
type input "2025-10-23"
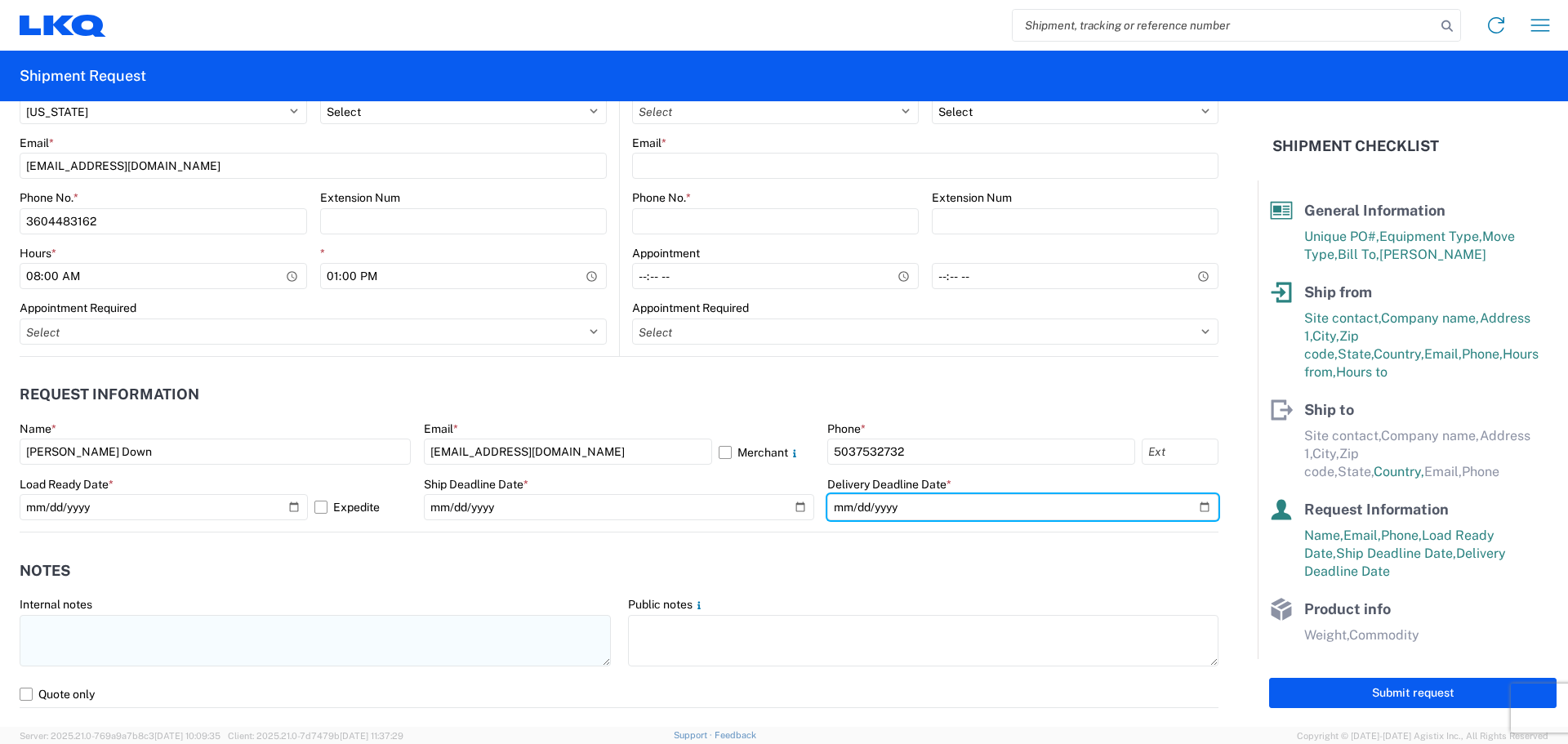
scroll to position [735, 0]
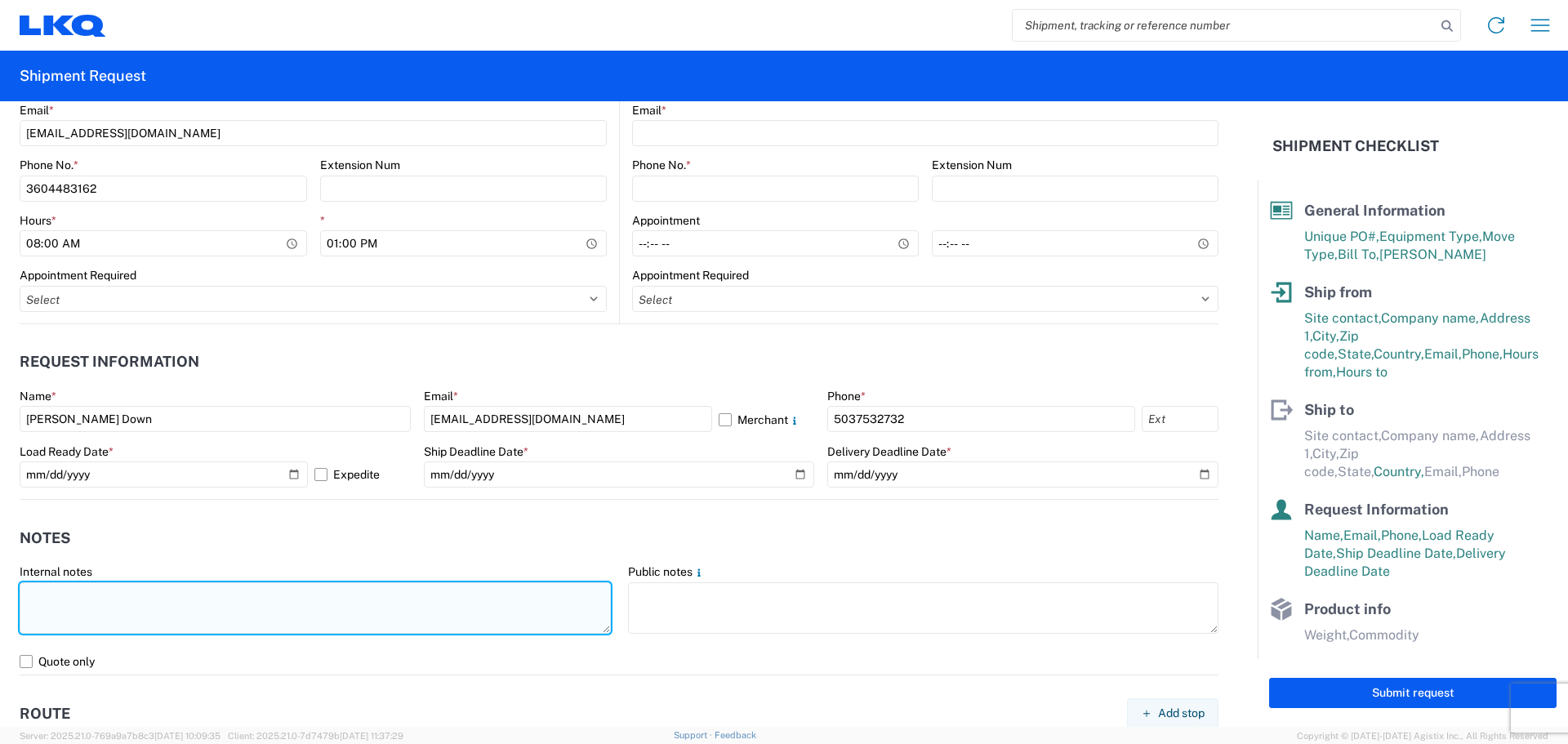
click at [218, 607] on textarea at bounding box center [315, 607] width 591 height 51
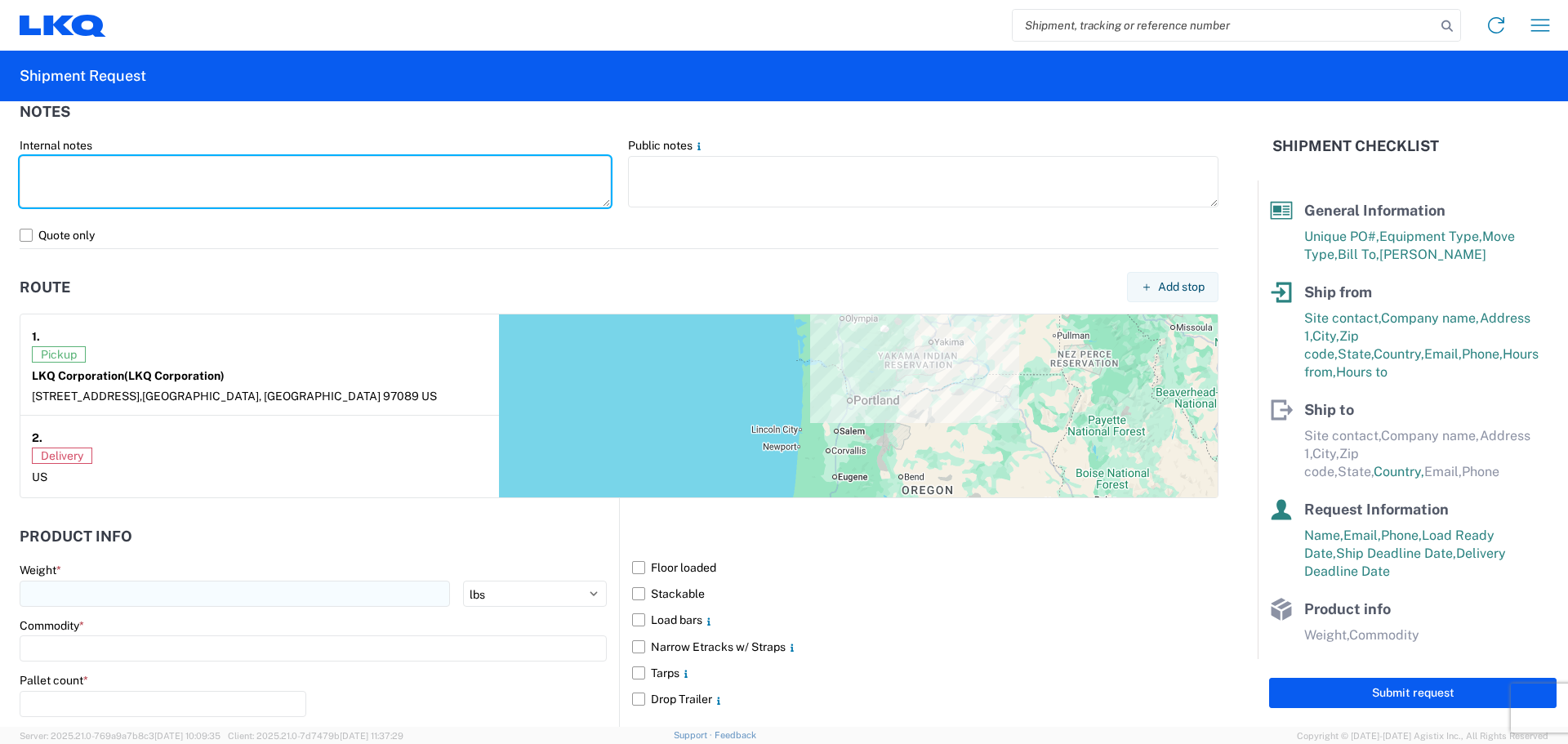
scroll to position [1383, 0]
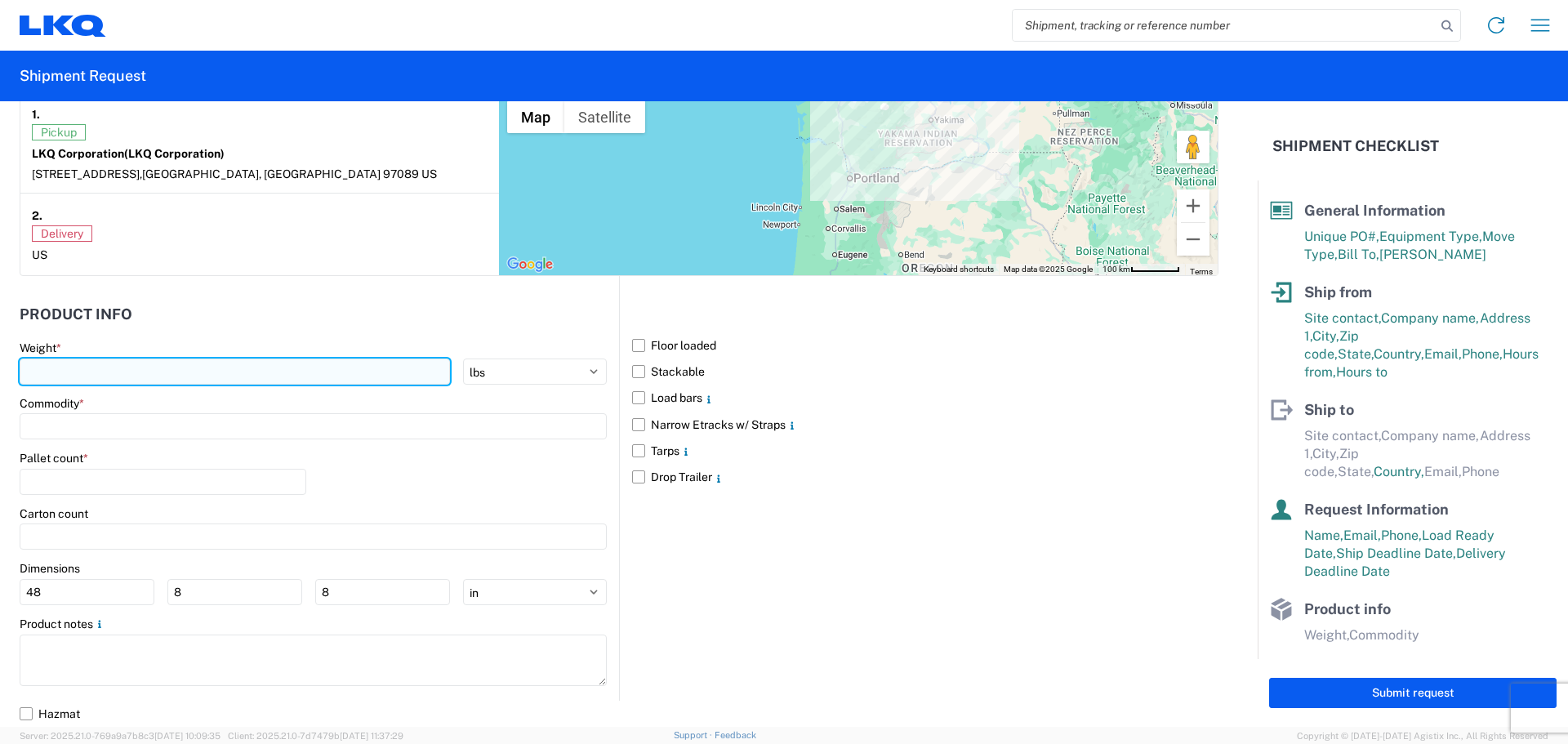
click at [98, 372] on input "number" at bounding box center [235, 372] width 430 height 26
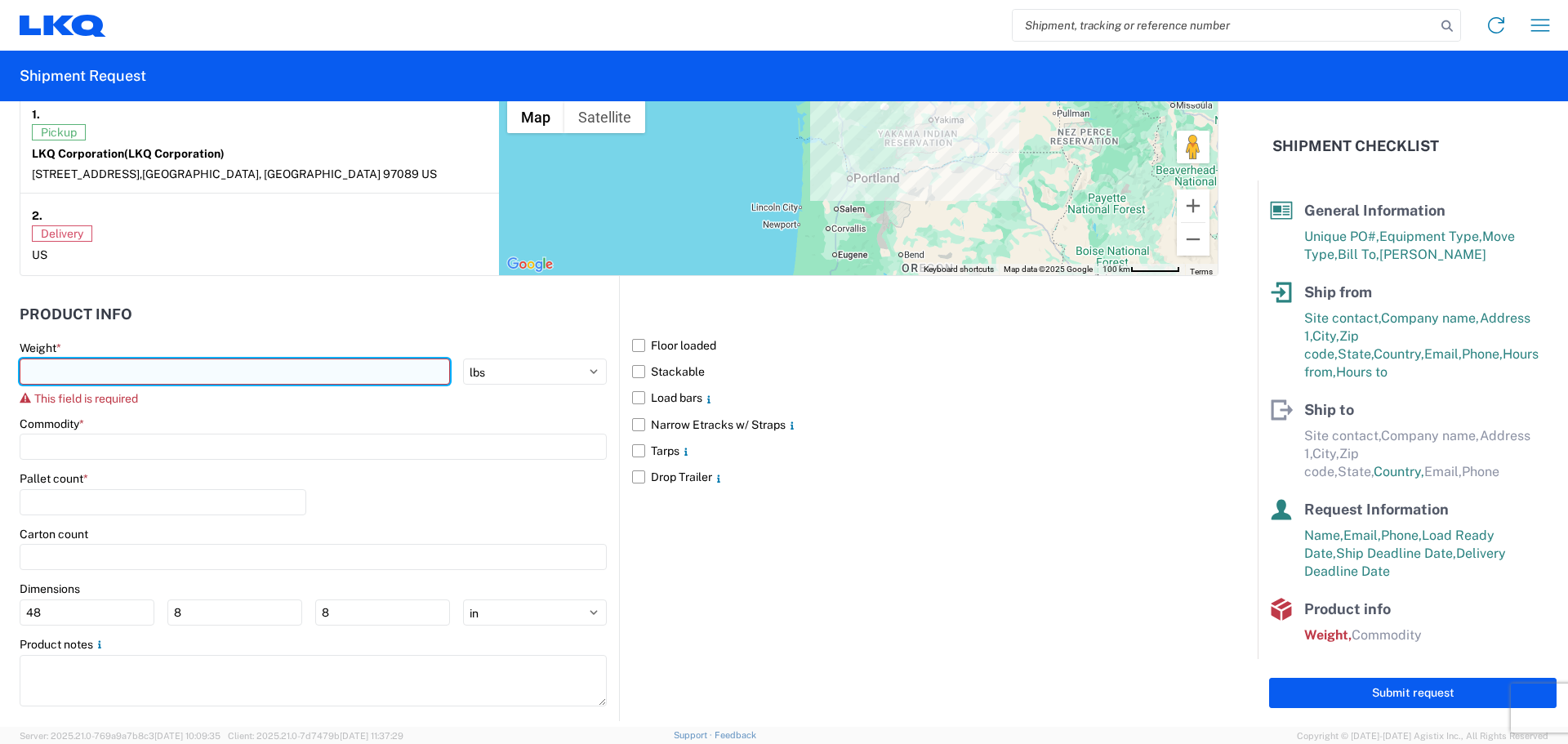
click at [273, 377] on input "number" at bounding box center [235, 372] width 430 height 26
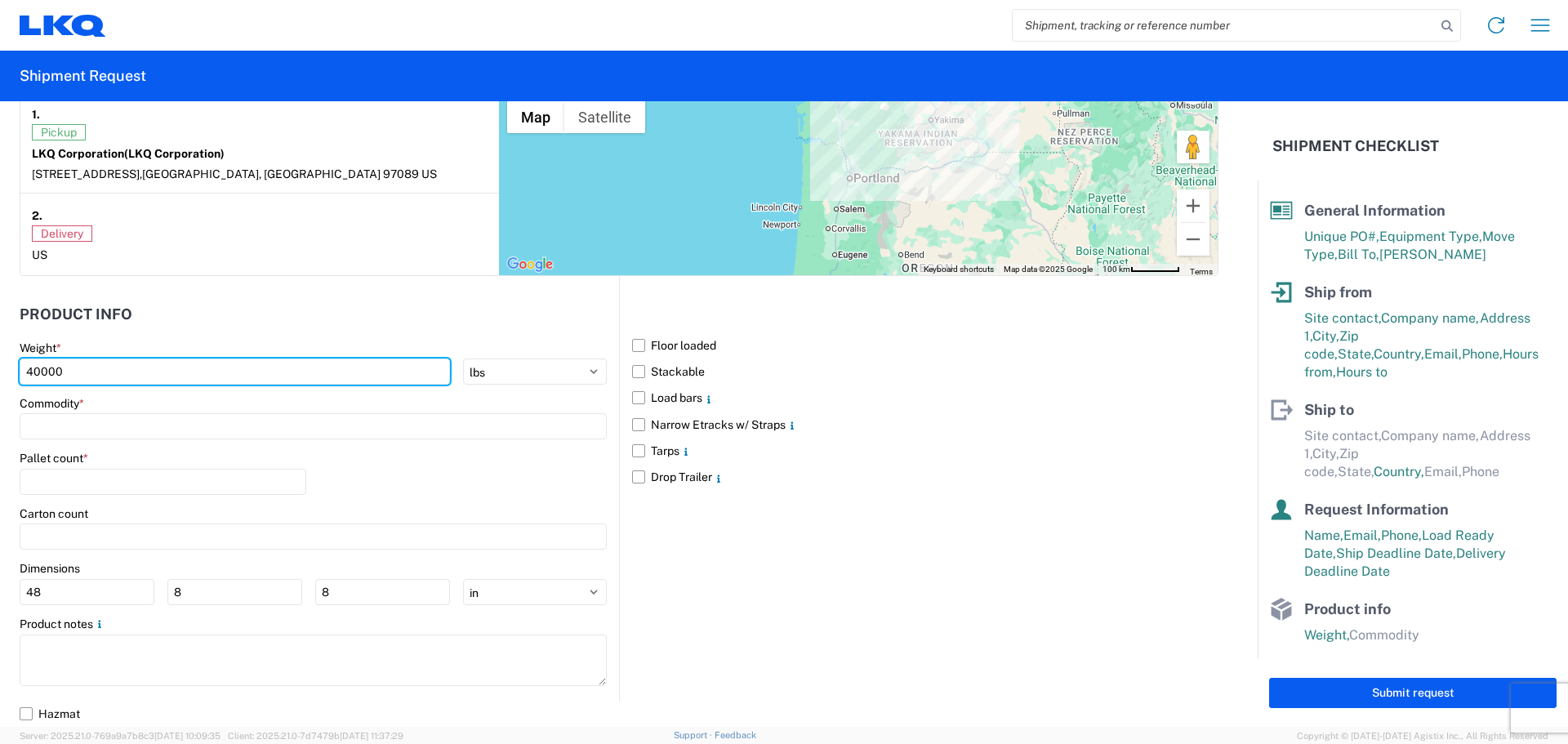
type input "40000"
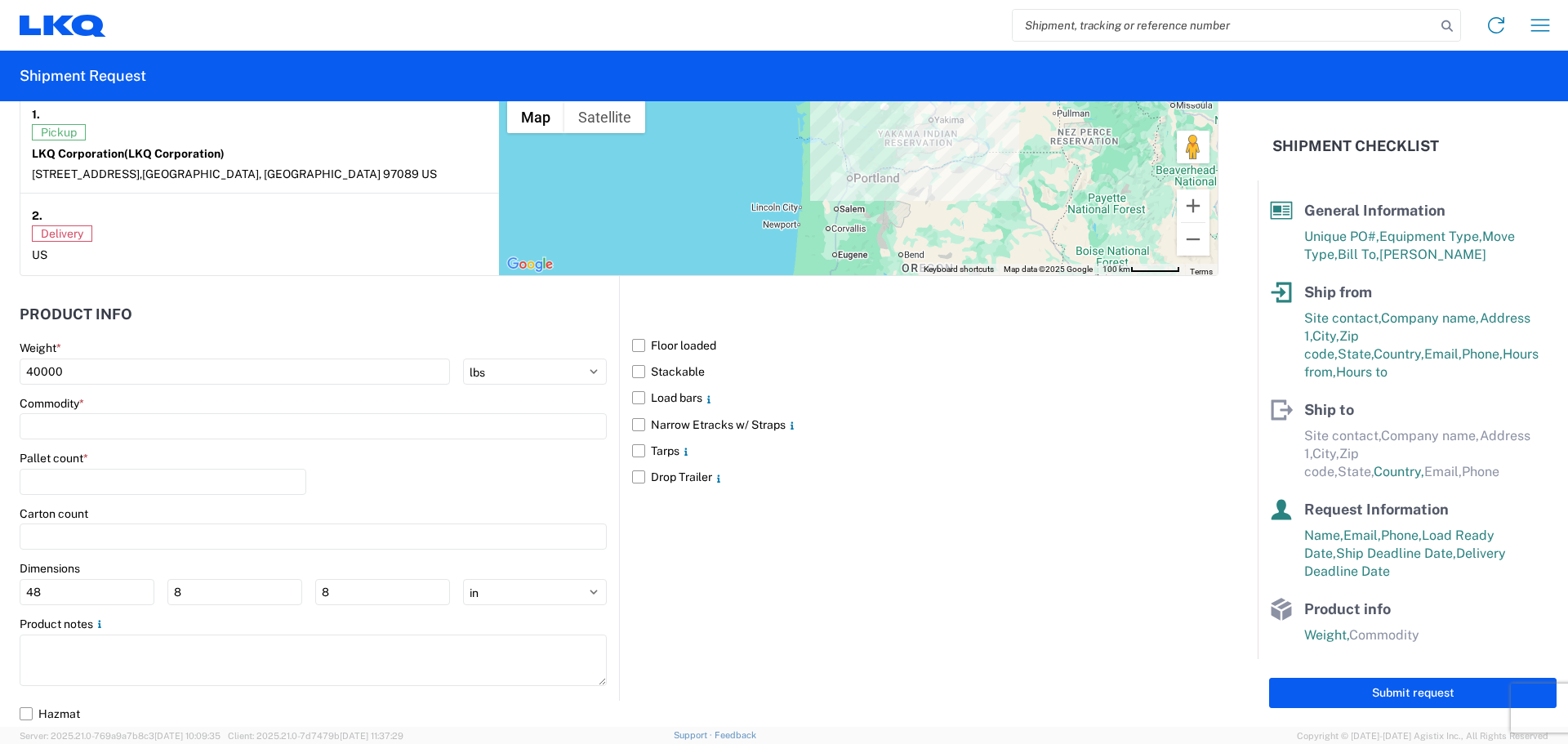
click at [167, 407] on div "Commodity *" at bounding box center [313, 403] width 587 height 15
click at [163, 414] on input at bounding box center [313, 426] width 587 height 26
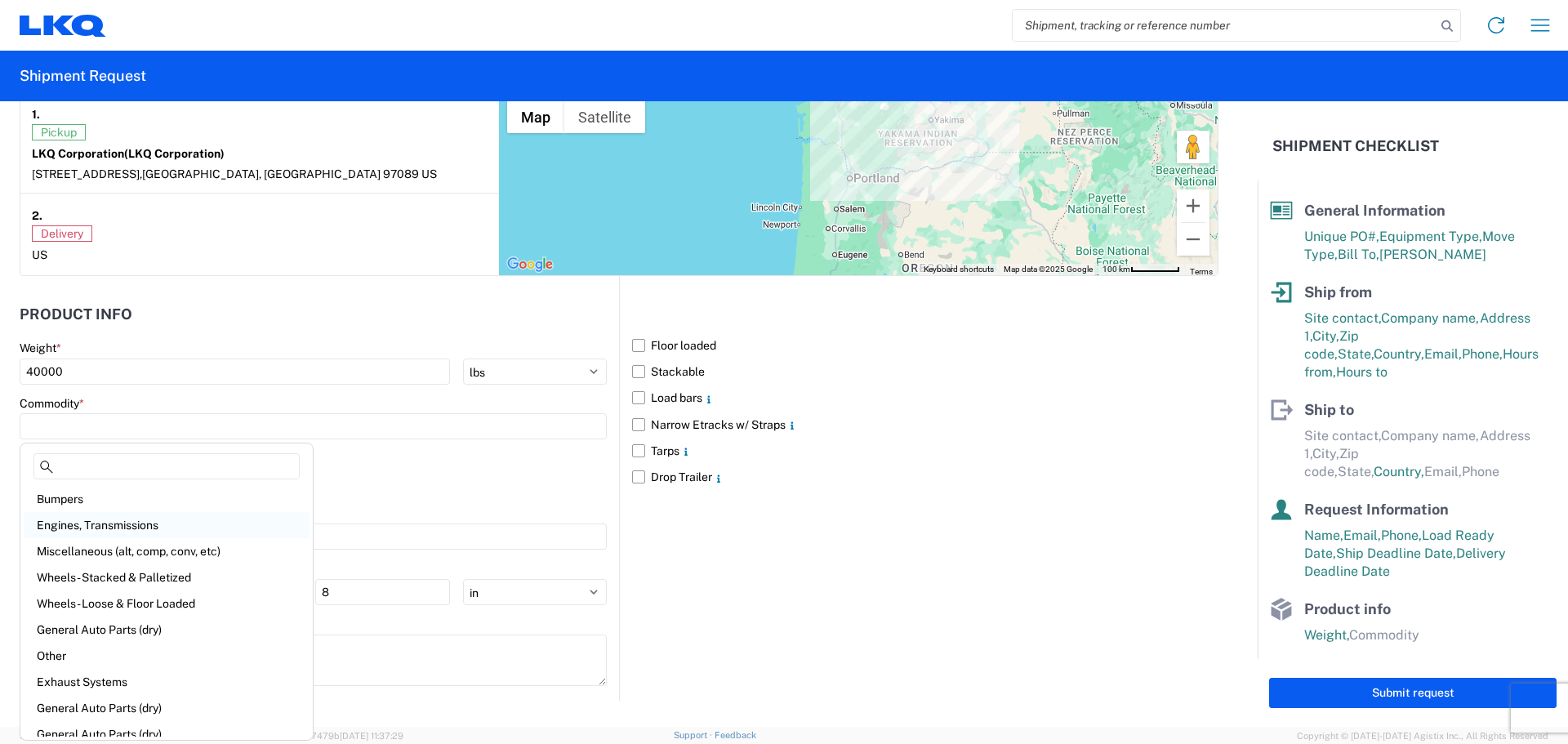
click at [89, 530] on div "Engines, Transmissions" at bounding box center [166, 526] width 286 height 26
type input "Engines, Transmissions"
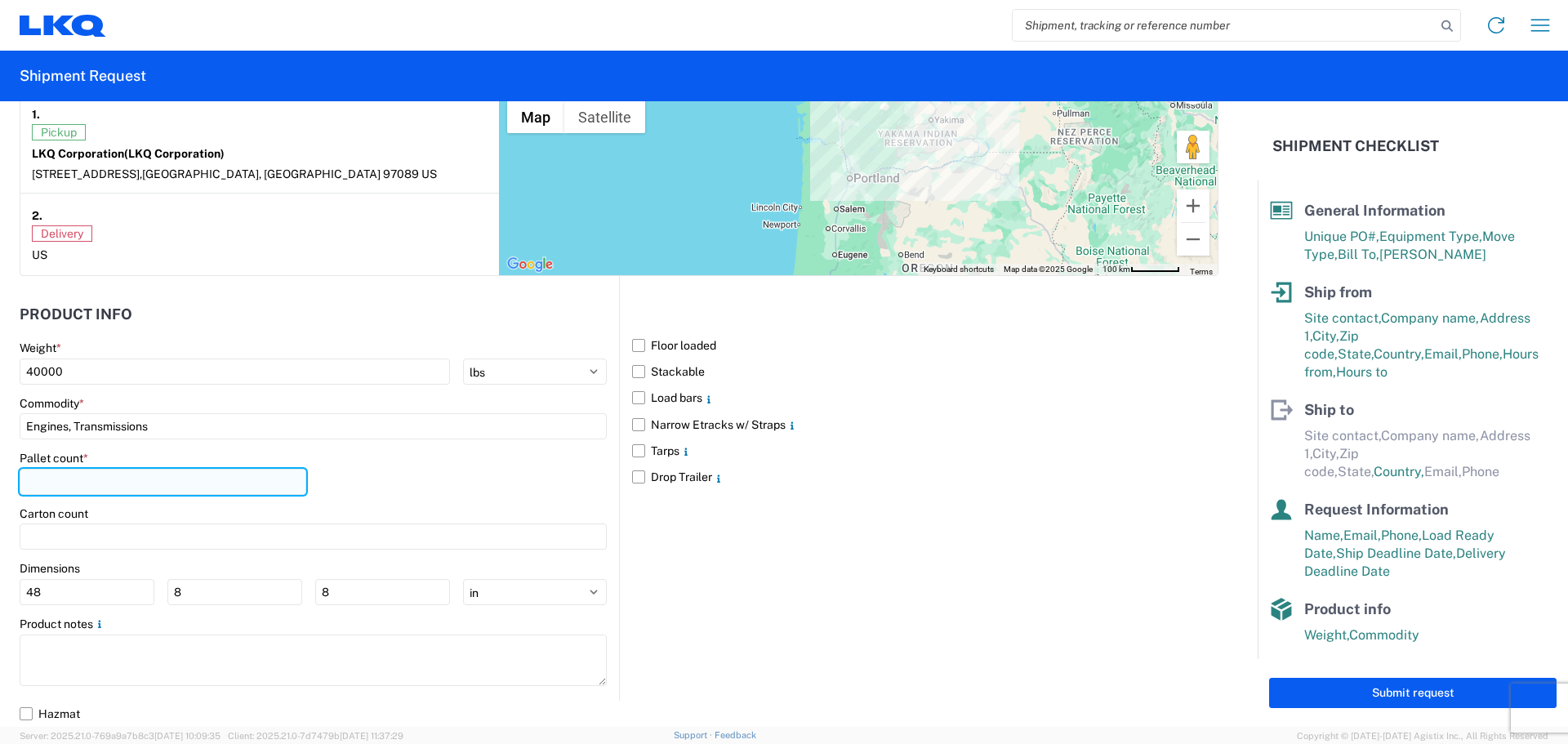
click at [48, 480] on input "number" at bounding box center [163, 482] width 286 height 26
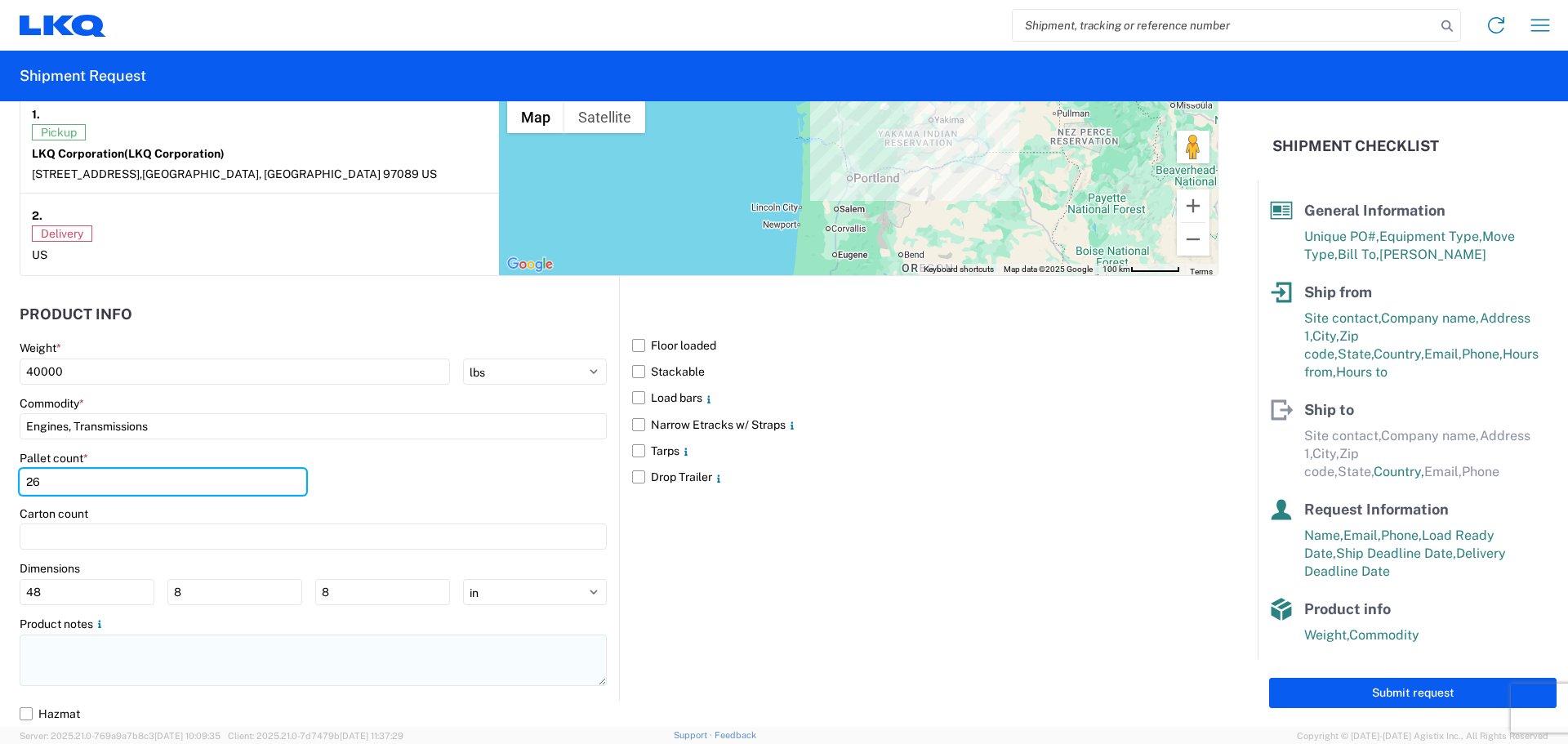
type input "26"
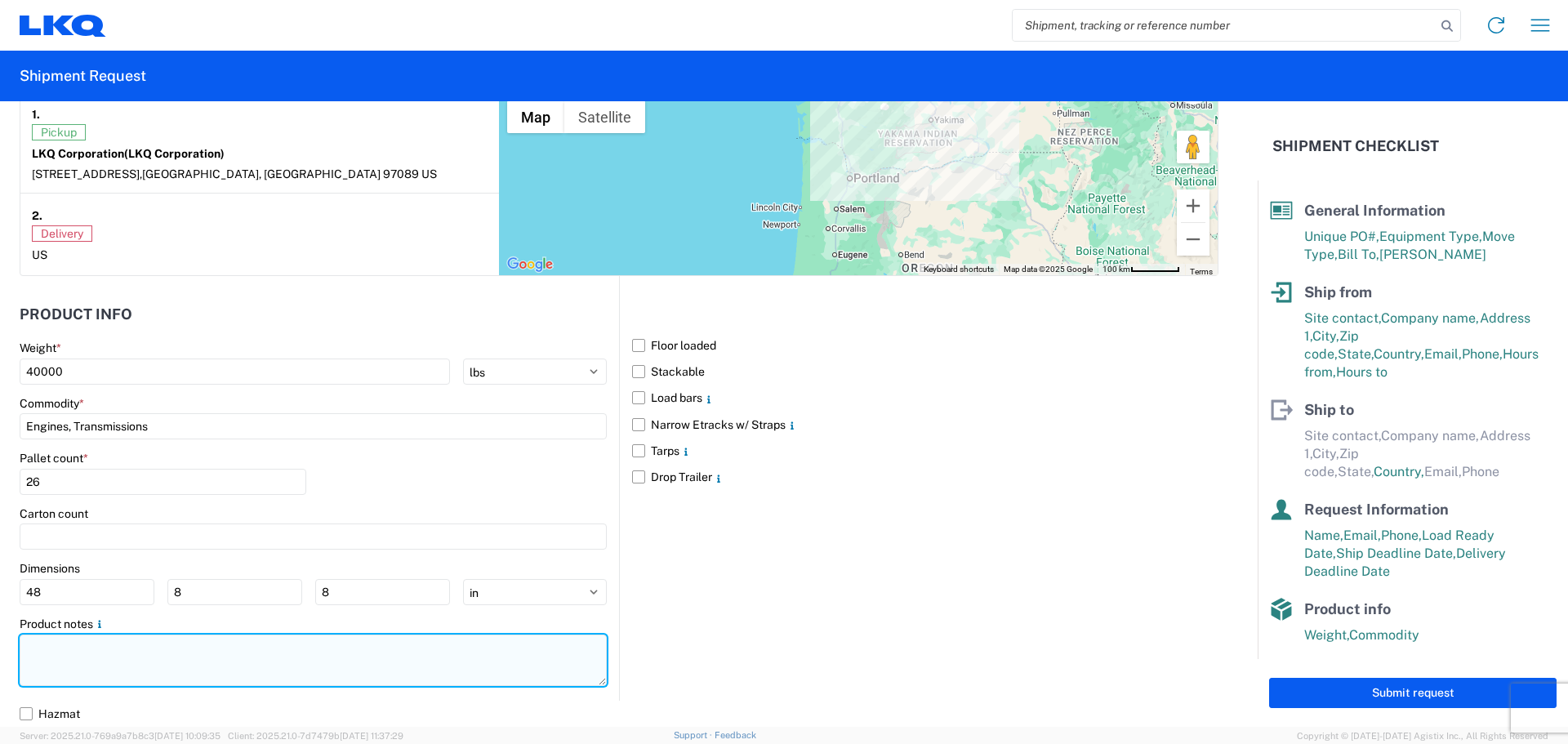
click at [178, 664] on textarea at bounding box center [313, 660] width 587 height 51
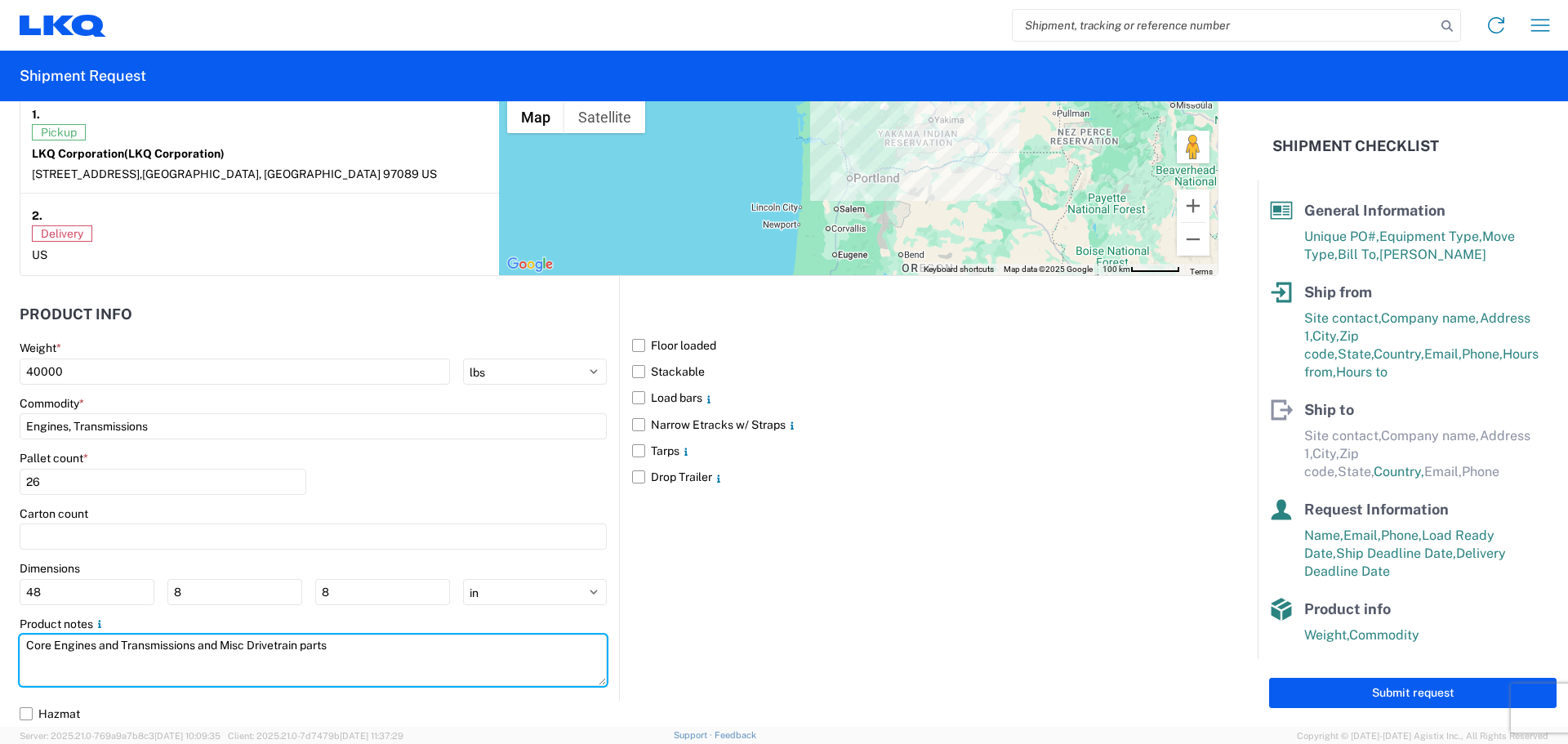
type textarea "Core Engines and Transmissions and Misc Drivetrain parts"
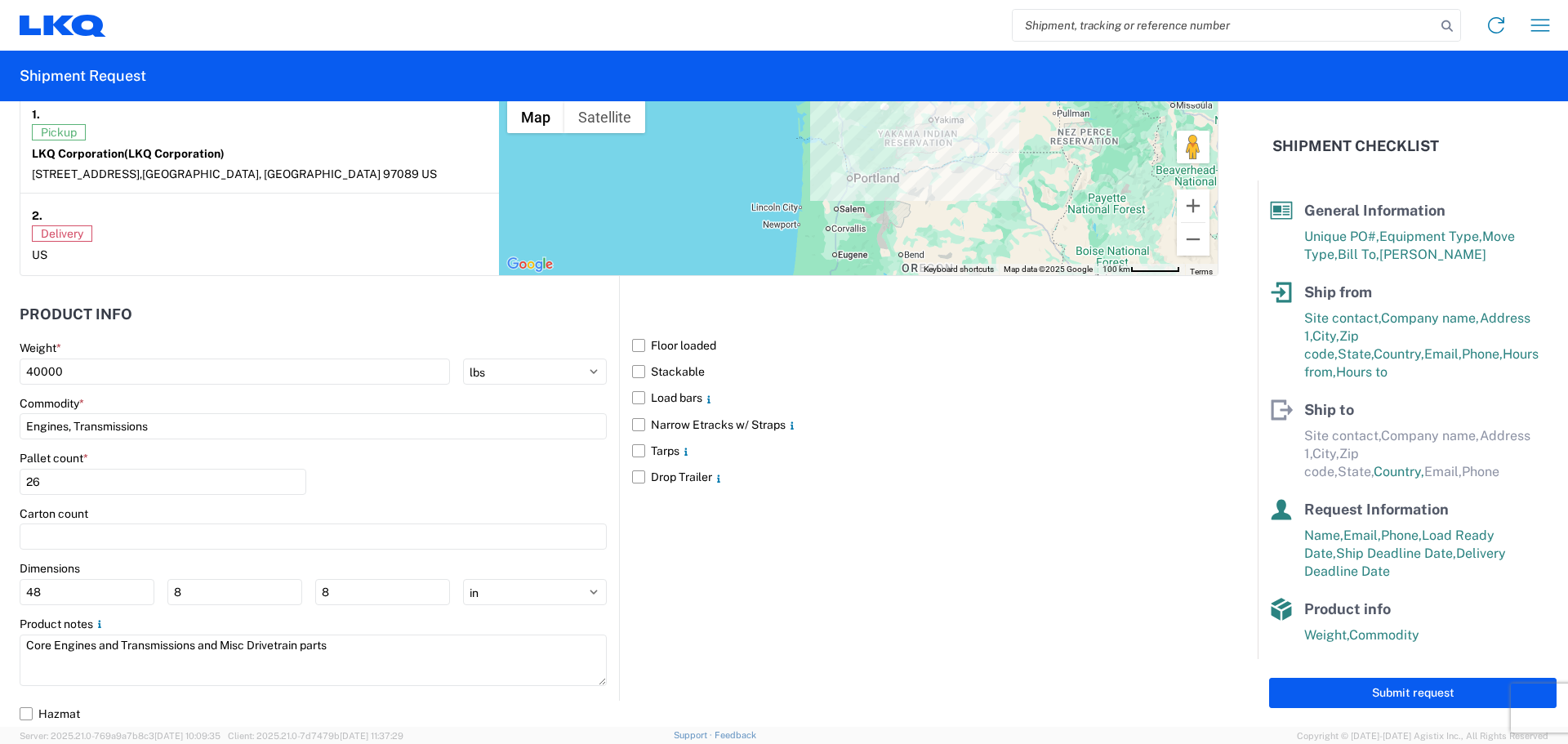
click at [873, 591] on div "Floor loaded Stackable Load bars Narrow Etracks w/ Straps Tarps Drop Trailer" at bounding box center [919, 487] width 599 height 424
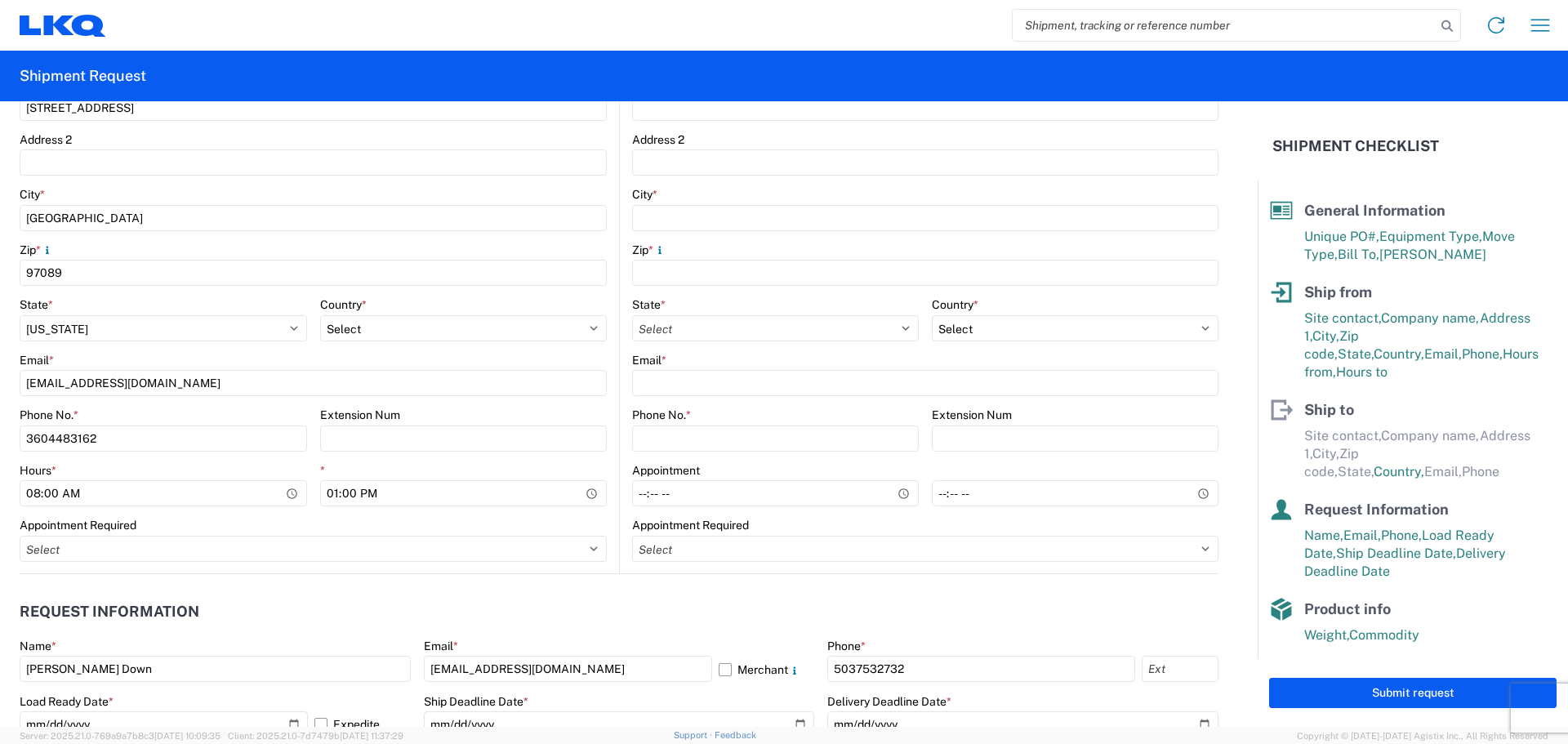
scroll to position [0, 0]
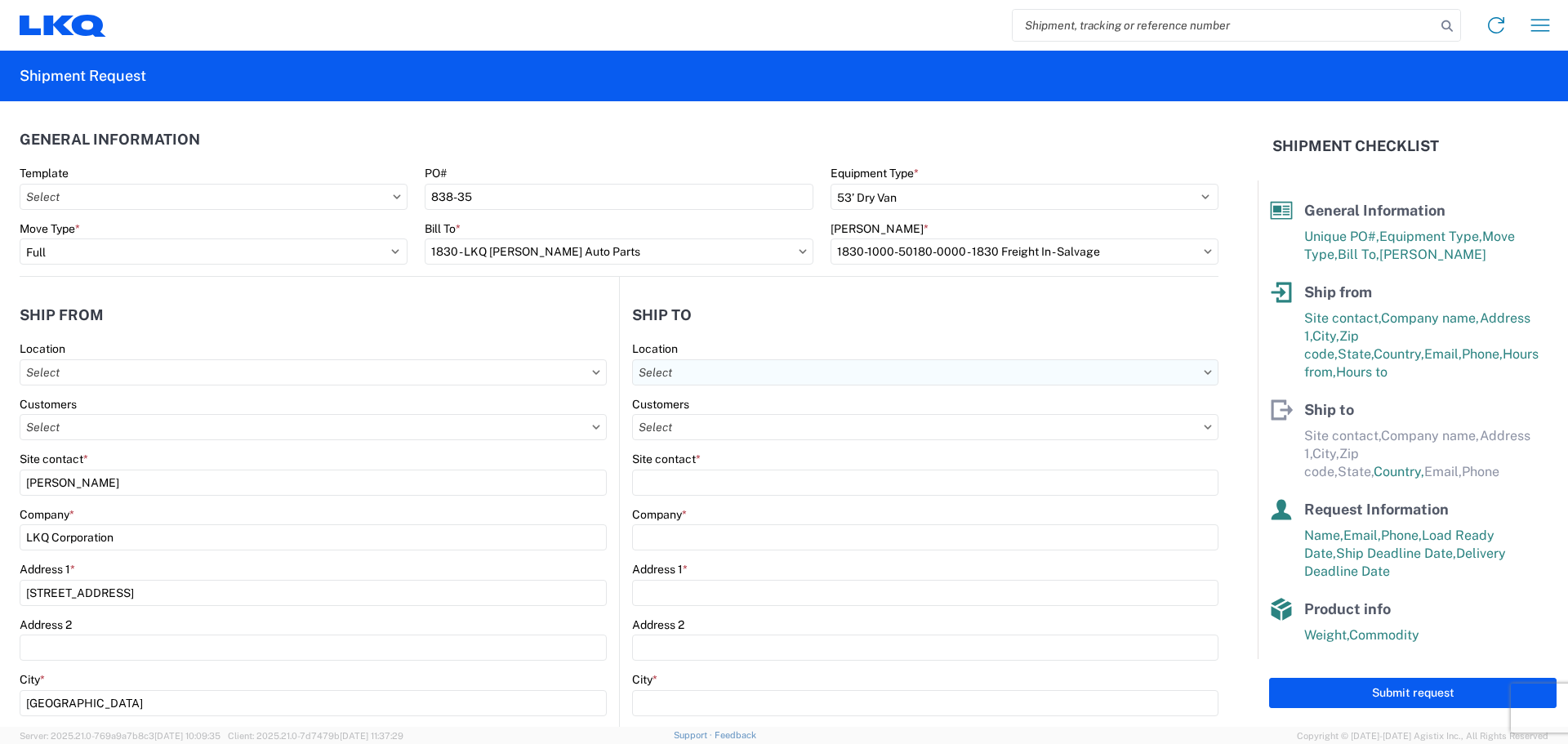
click at [767, 375] on input "text" at bounding box center [926, 372] width 586 height 26
type input "1769"
click at [700, 448] on div "1769 - California Core" at bounding box center [773, 445] width 286 height 26
type input "1769 - California Core"
type input "LKQ Corporation"
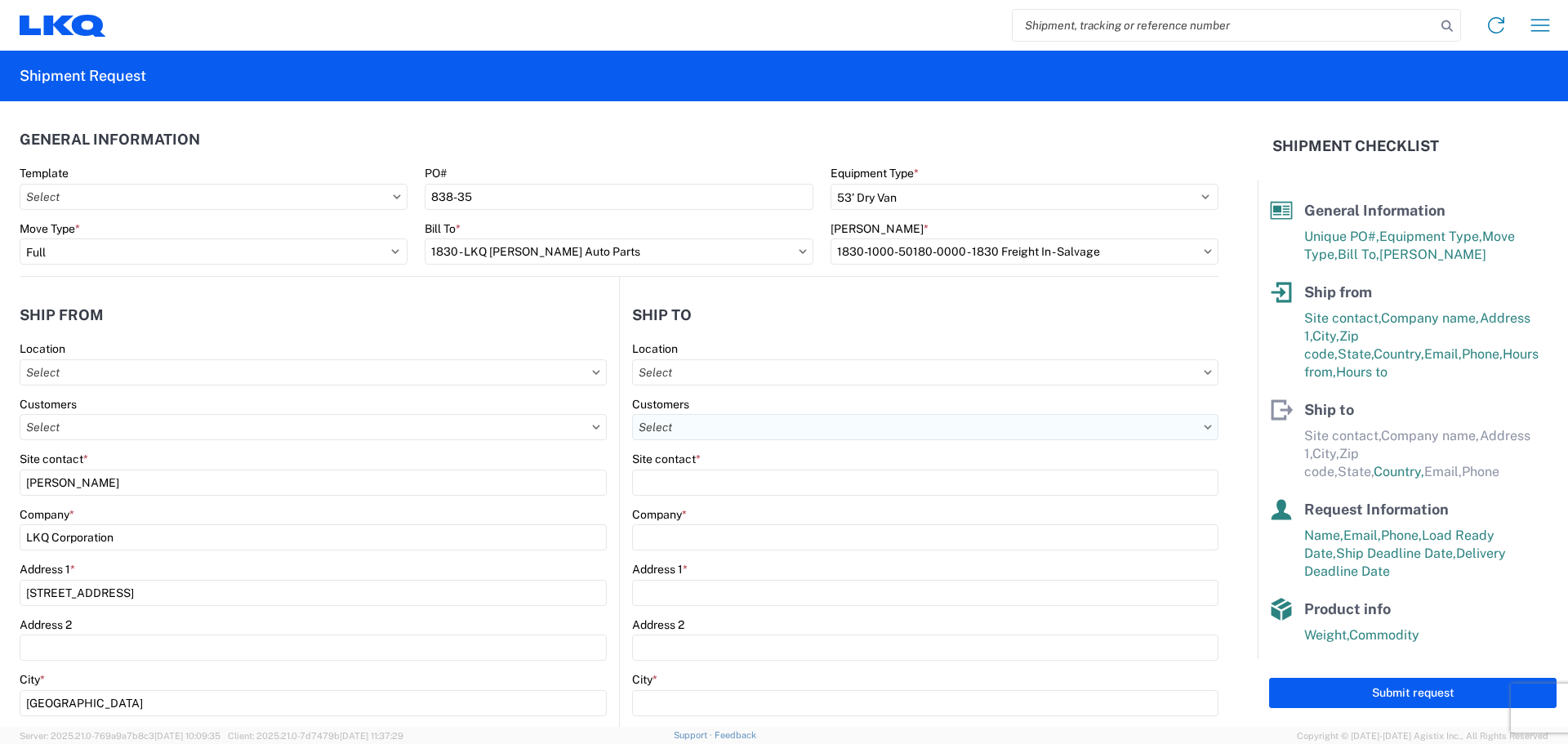
type input "405 S Wanamaker Ave"
type input "Ontario"
type input "91761"
select select "US"
type input "909-212-0780"
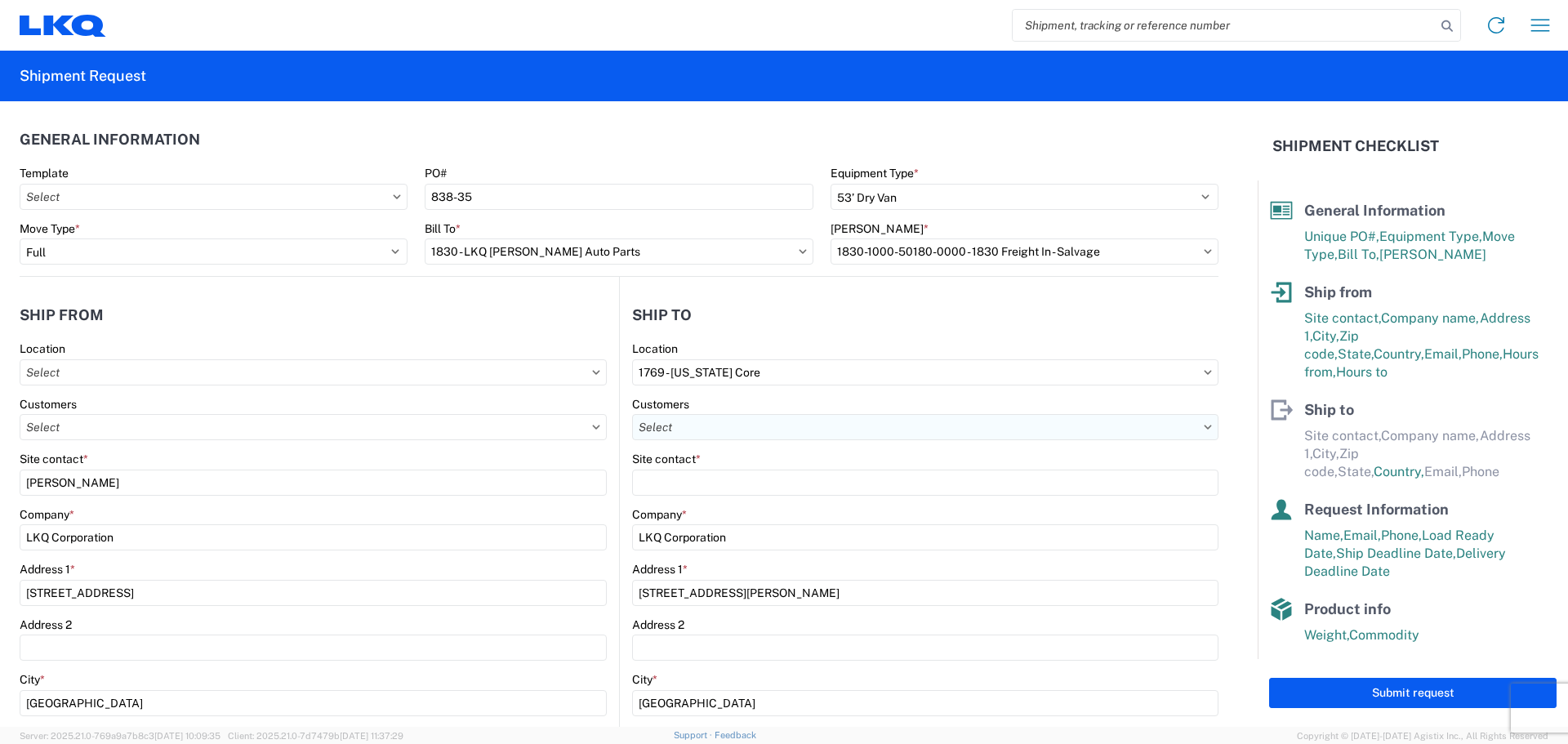
select select
click at [695, 428] on input "text" at bounding box center [926, 427] width 586 height 26
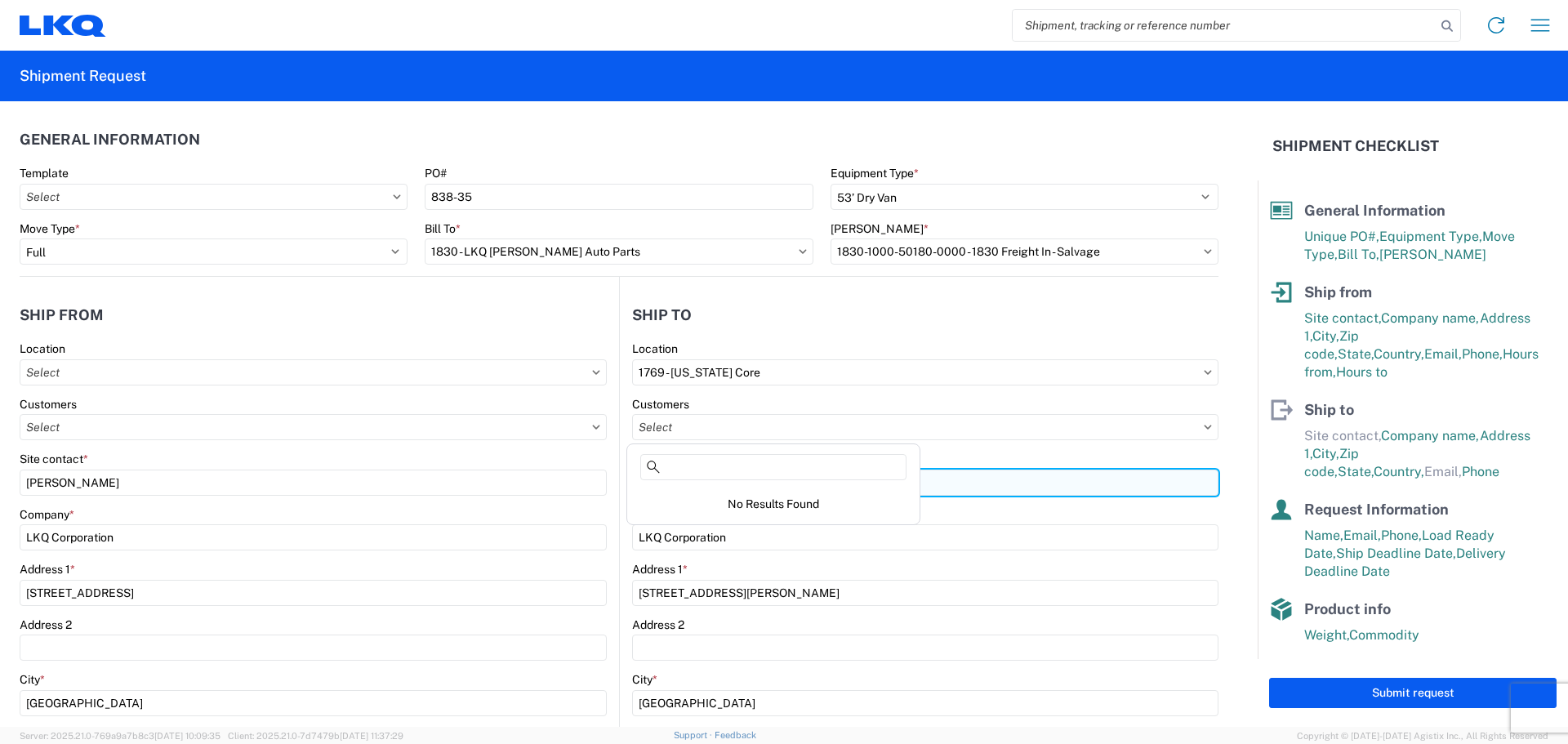
click at [984, 492] on input "Site contact *" at bounding box center [926, 482] width 586 height 26
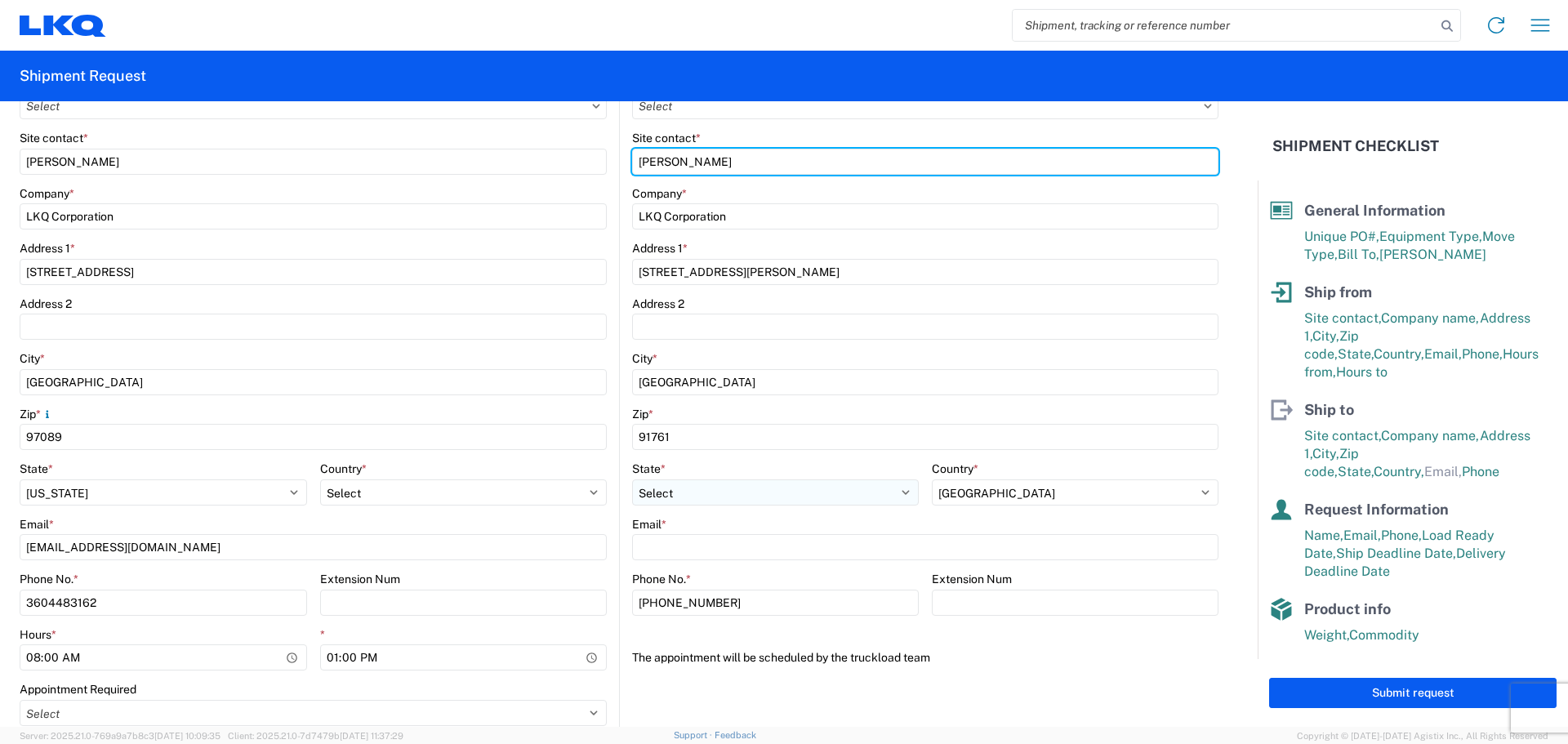
scroll to position [327, 0]
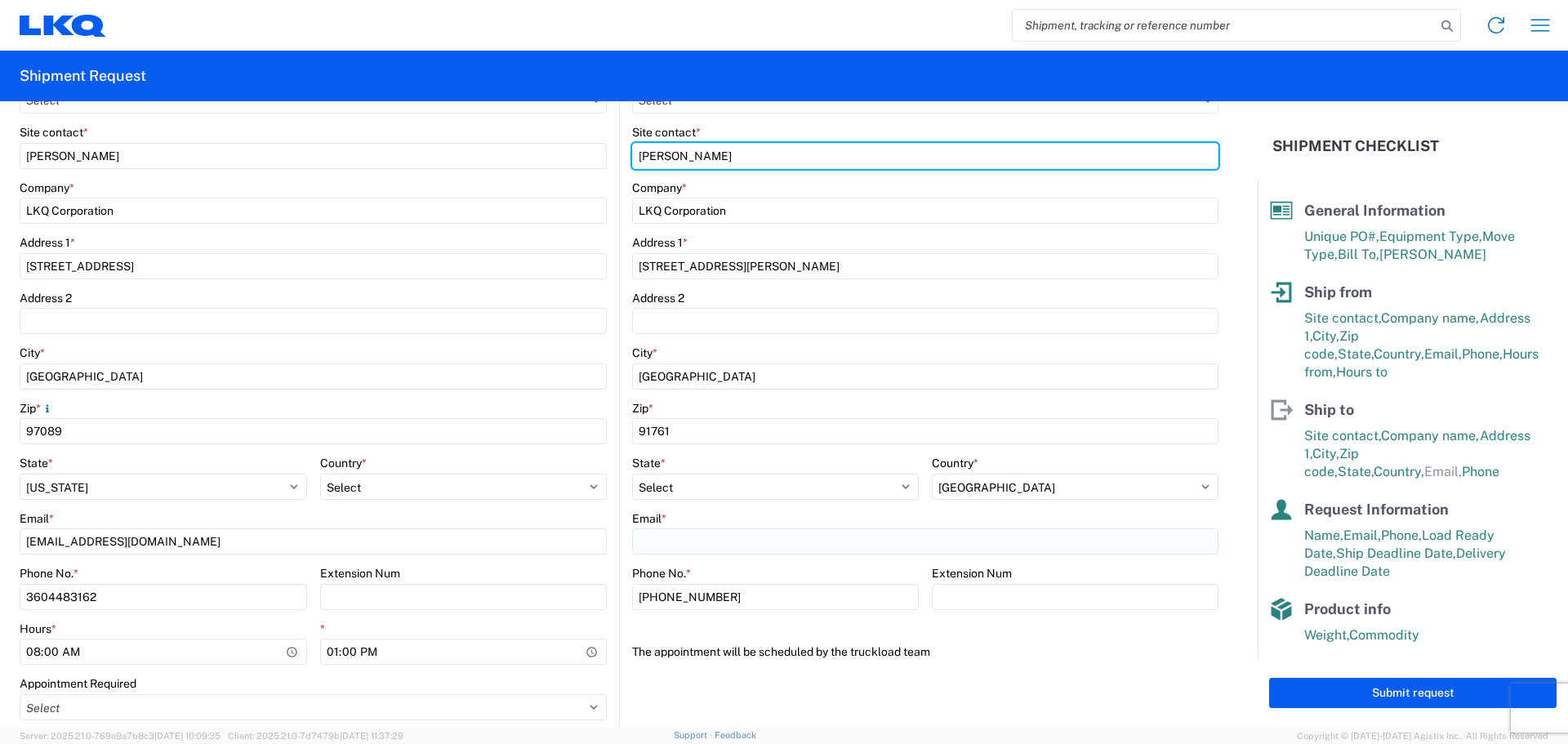
type input "Marc Metzger"
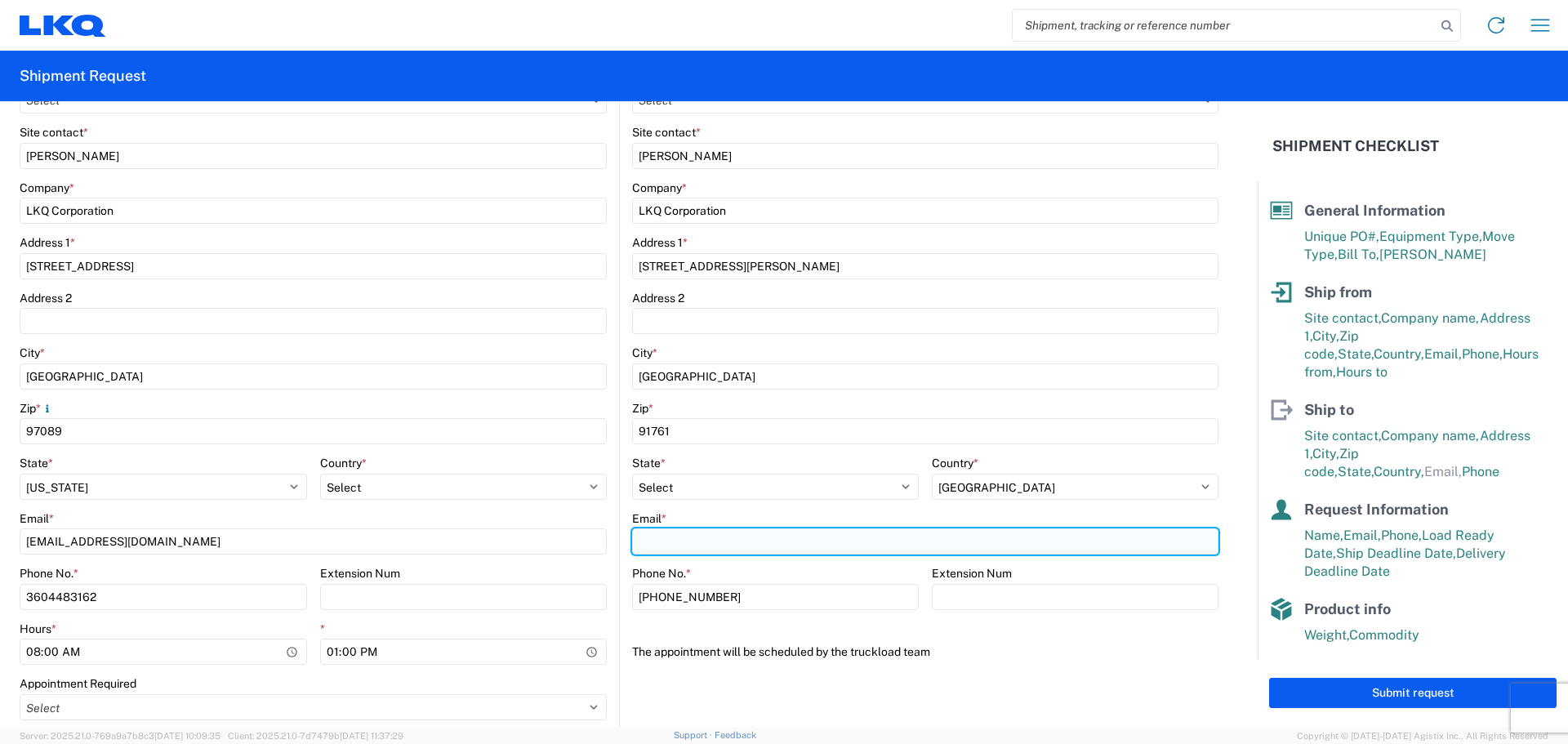
click at [667, 535] on input "Email *" at bounding box center [926, 541] width 586 height 26
type input "1769crossdock@lkqcorp.com"
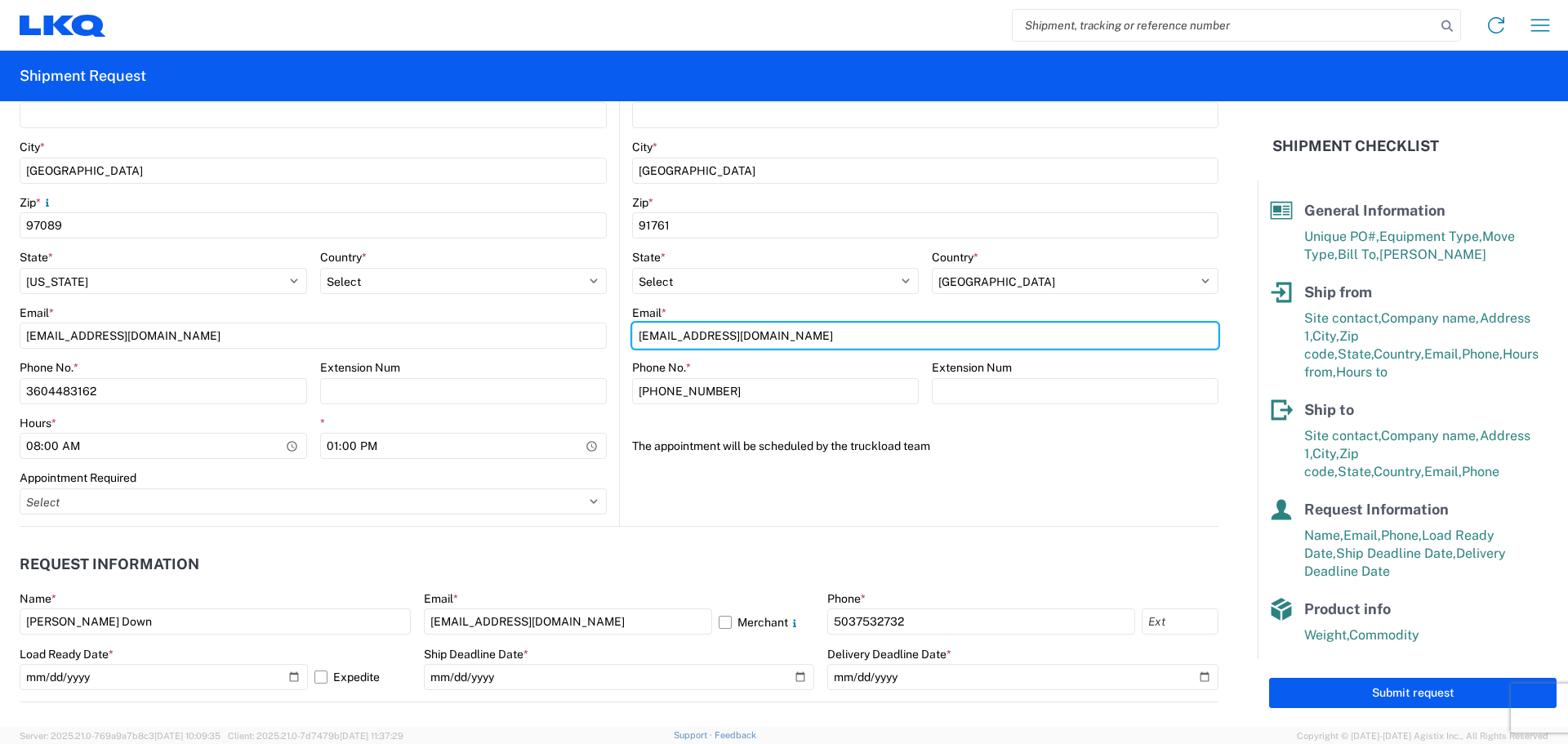
scroll to position [490, 0]
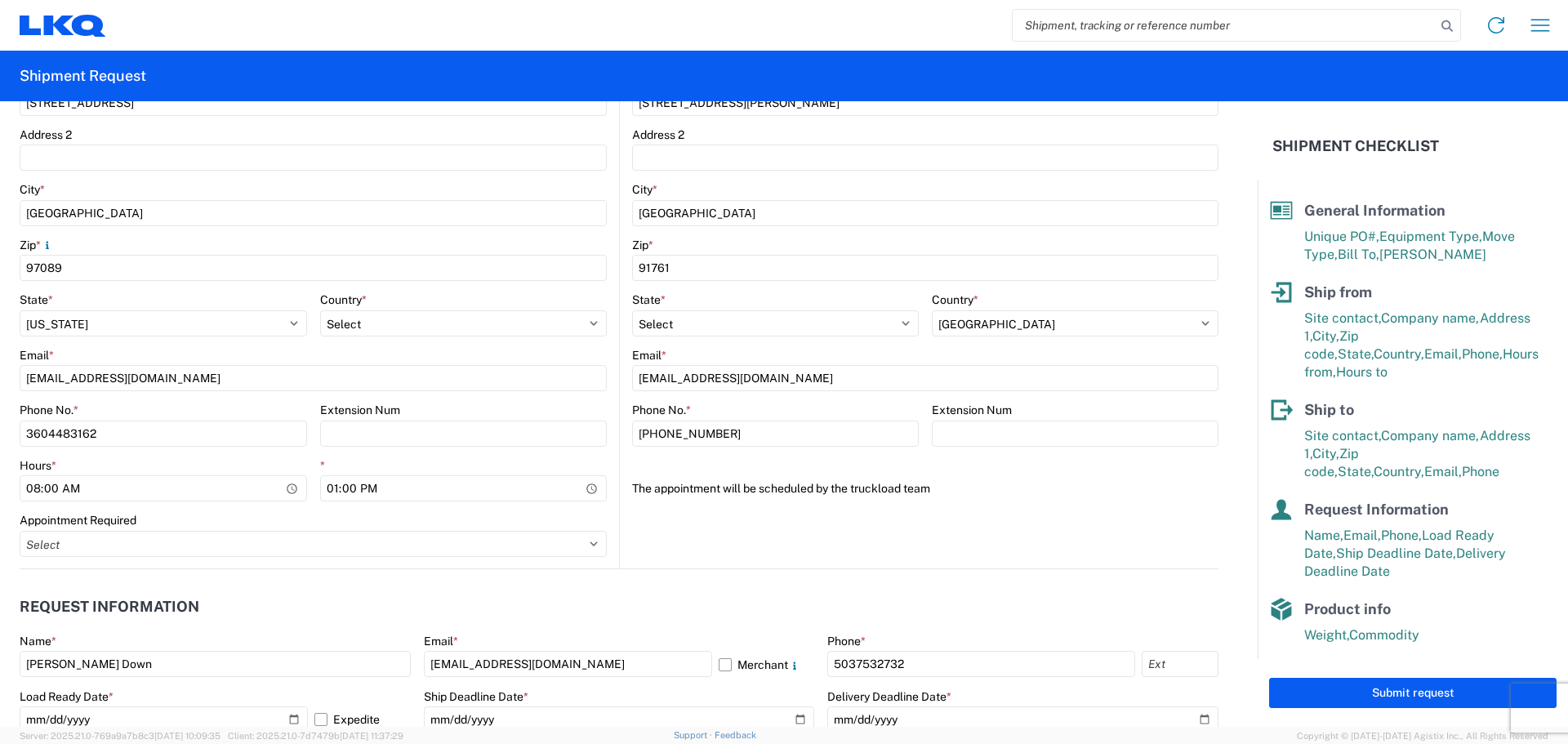
click at [1111, 522] on agx-form-section "Ship to 1769 Location 1769 - California Core Customers Site contact * Marc Metz…" at bounding box center [919, 187] width 599 height 761
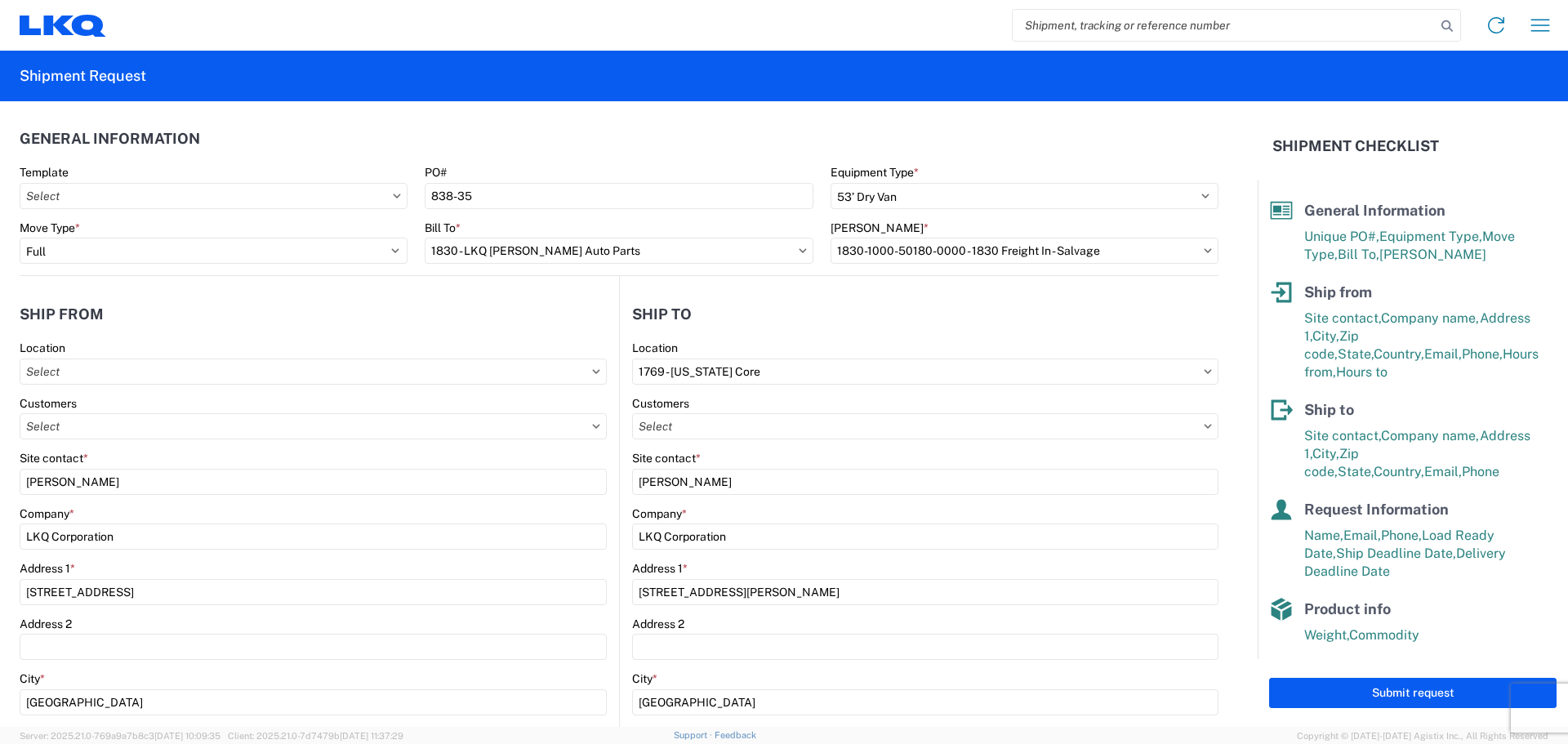
scroll to position [0, 0]
click at [1396, 683] on button "Submit request" at bounding box center [1412, 693] width 287 height 30
